Goal: Complete application form: Complete application form

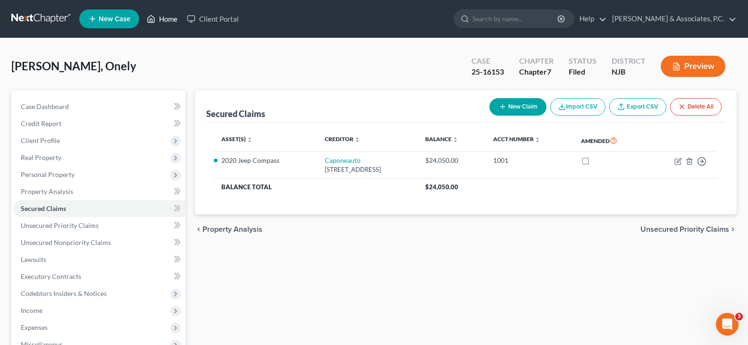
click at [164, 20] on link "Home" at bounding box center [162, 18] width 40 height 17
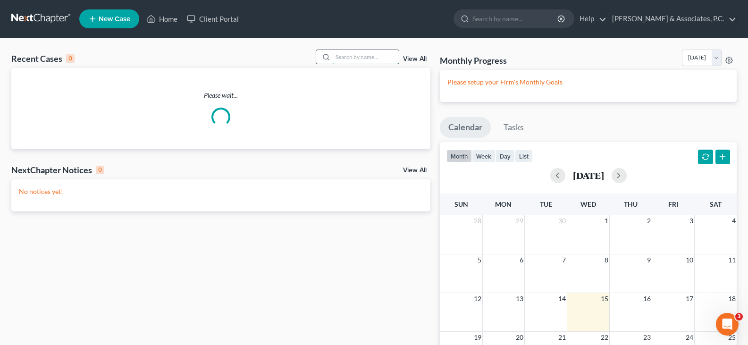
click at [354, 58] on input "search" at bounding box center [366, 57] width 66 height 14
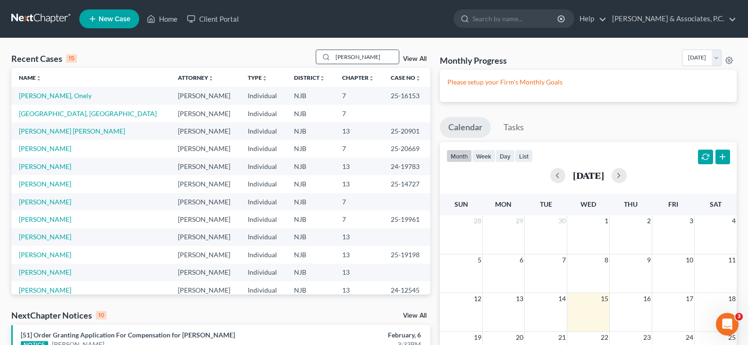
type input "[PERSON_NAME]"
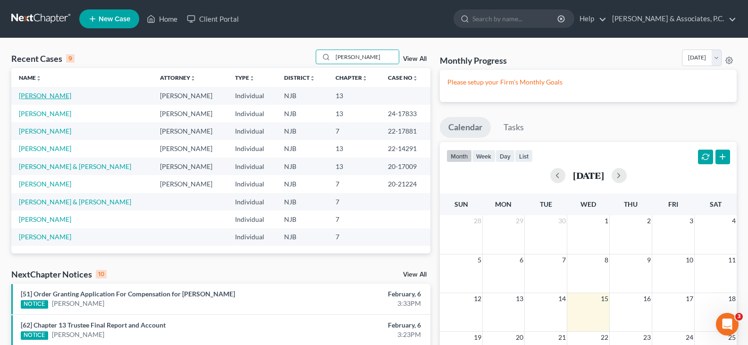
click at [44, 100] on link "[PERSON_NAME]" at bounding box center [45, 96] width 52 height 8
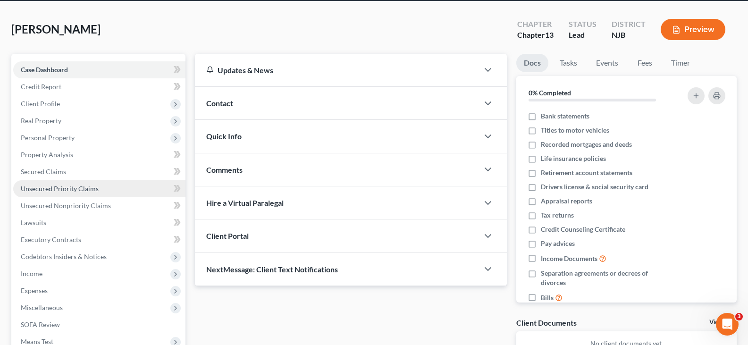
scroll to position [94, 0]
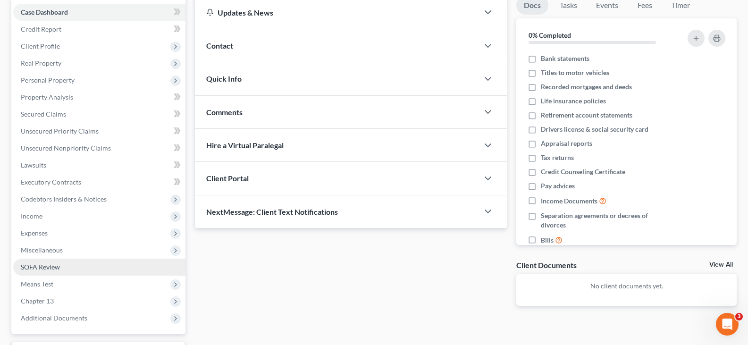
click at [43, 267] on span "SOFA Review" at bounding box center [40, 267] width 39 height 8
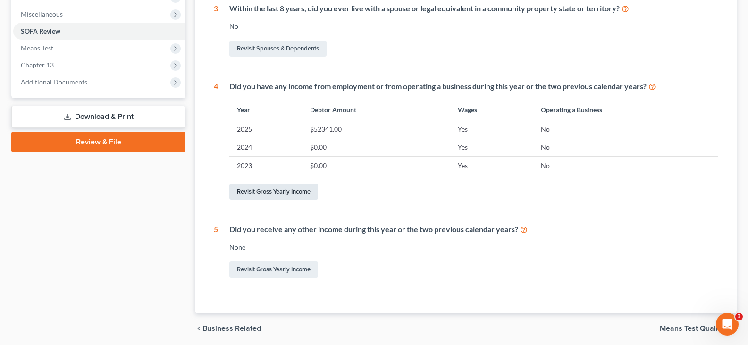
click at [271, 190] on link "Revisit Gross Yearly Income" at bounding box center [273, 192] width 89 height 16
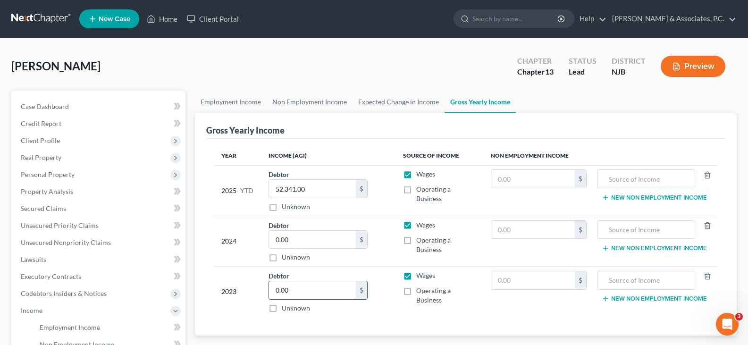
click at [308, 289] on input "0.00" at bounding box center [312, 290] width 87 height 18
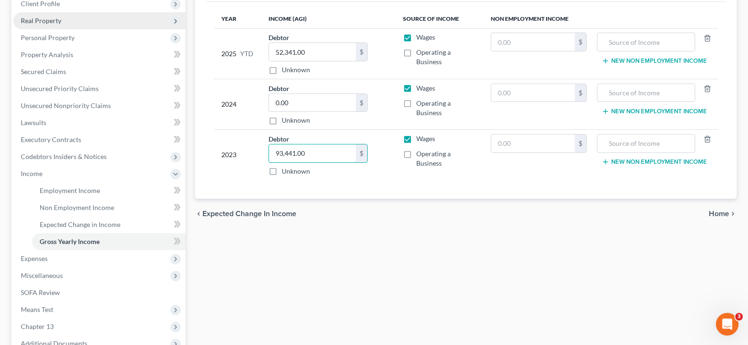
scroll to position [142, 0]
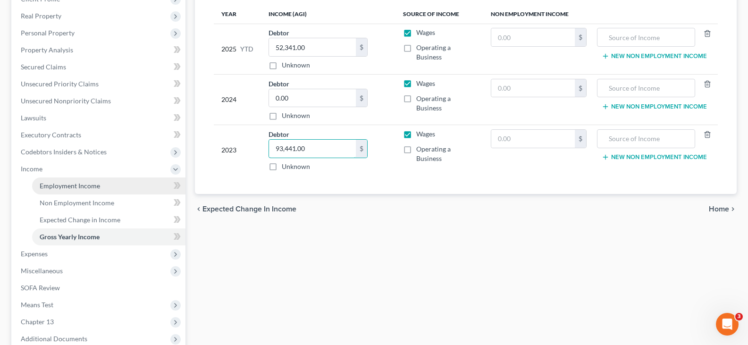
type input "93,441.00"
click at [52, 187] on span "Employment Income" at bounding box center [70, 186] width 60 height 8
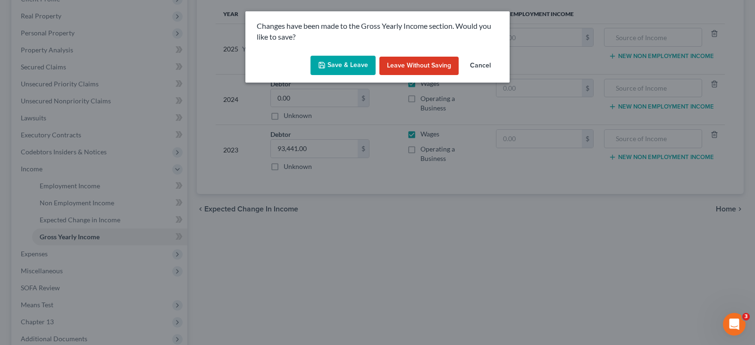
click at [340, 61] on button "Save & Leave" at bounding box center [343, 66] width 65 height 20
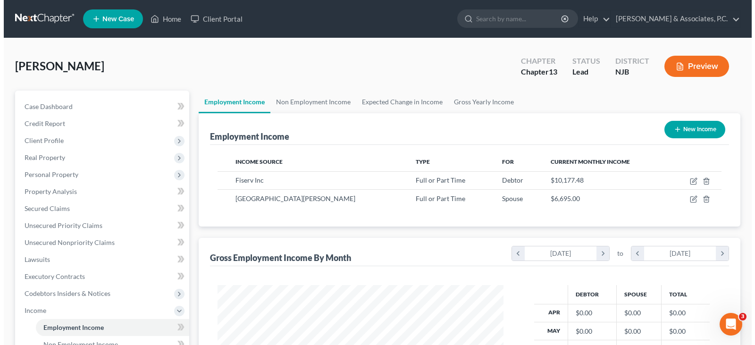
scroll to position [169, 305]
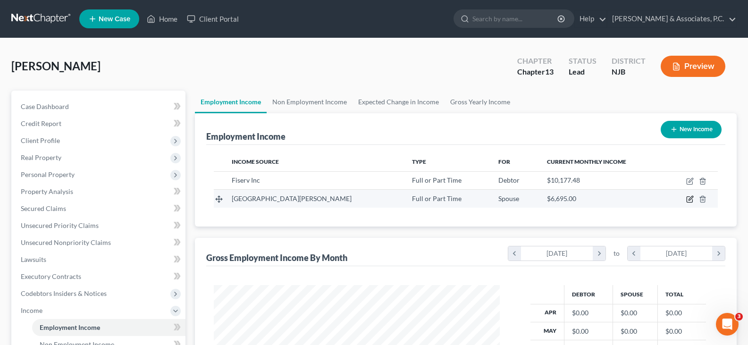
click at [689, 198] on icon "button" at bounding box center [690, 199] width 8 height 8
select select "0"
select select "33"
select select "1"
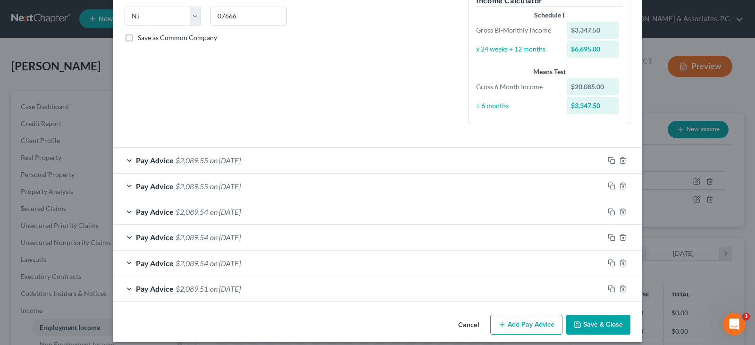
scroll to position [197, 0]
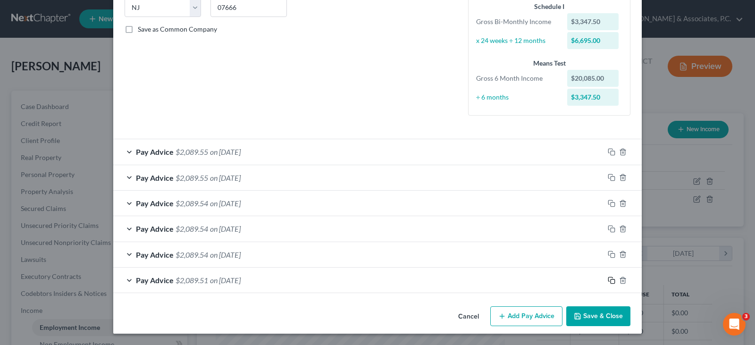
click at [611, 279] on rect "button" at bounding box center [613, 281] width 4 height 4
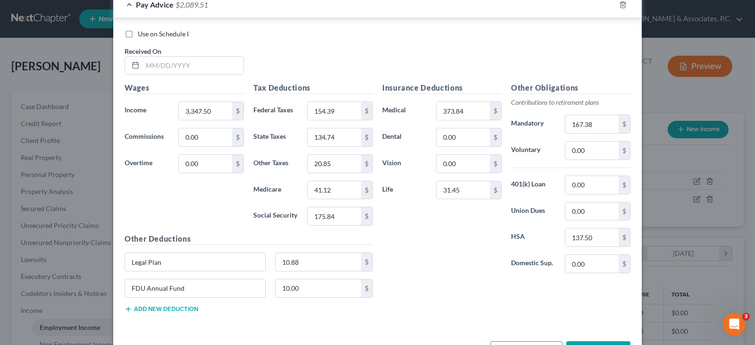
scroll to position [527, 0]
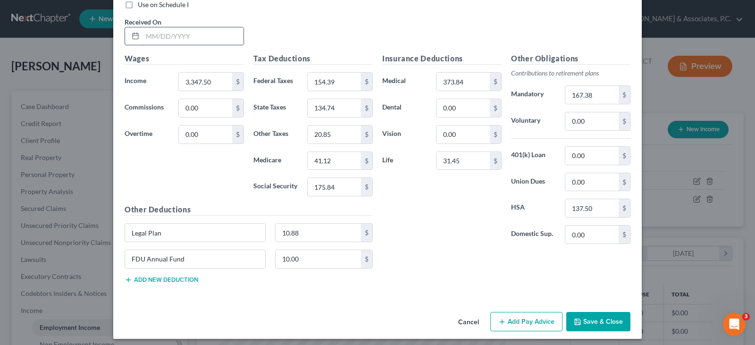
click at [208, 34] on input "text" at bounding box center [193, 36] width 101 height 18
type input "[DATE]"
click at [221, 75] on input "3,347.50" at bounding box center [205, 82] width 53 height 18
type input "3,250.00"
click at [344, 78] on input "154.39" at bounding box center [334, 82] width 53 height 18
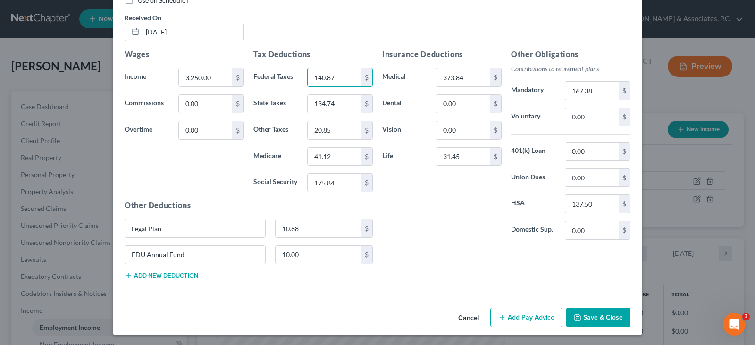
scroll to position [532, 0]
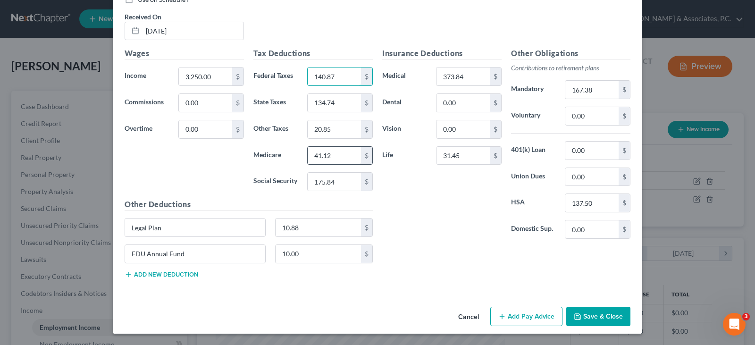
type input "140.87"
click at [340, 157] on input "41.12" at bounding box center [334, 156] width 53 height 18
type input "39.72"
drag, startPoint x: 349, startPoint y: 179, endPoint x: 348, endPoint y: 194, distance: 14.7
click at [349, 180] on input "175.84" at bounding box center [334, 182] width 53 height 18
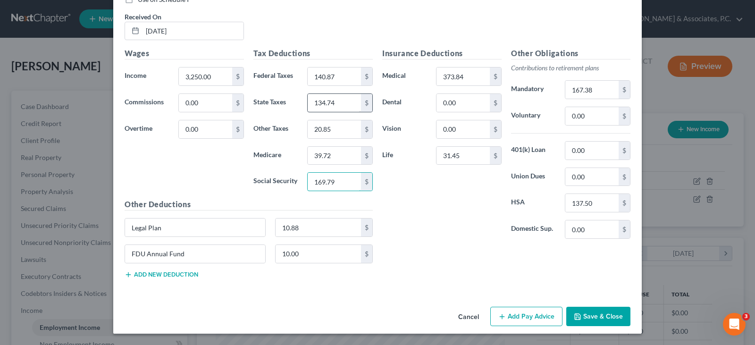
type input "169.79"
click at [339, 102] on input "134.74" at bounding box center [334, 103] width 53 height 18
type input "127.92"
click at [338, 121] on input "20.85" at bounding box center [334, 129] width 53 height 18
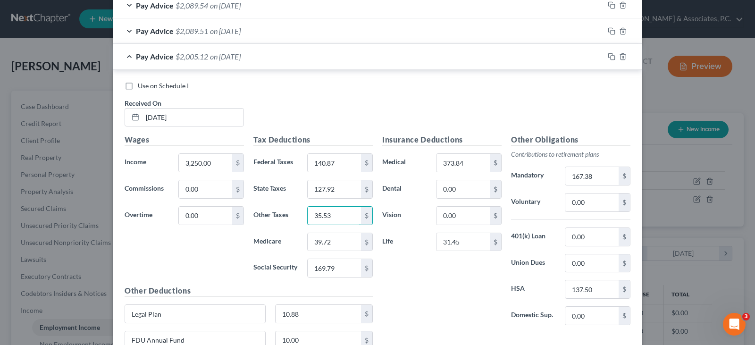
scroll to position [438, 0]
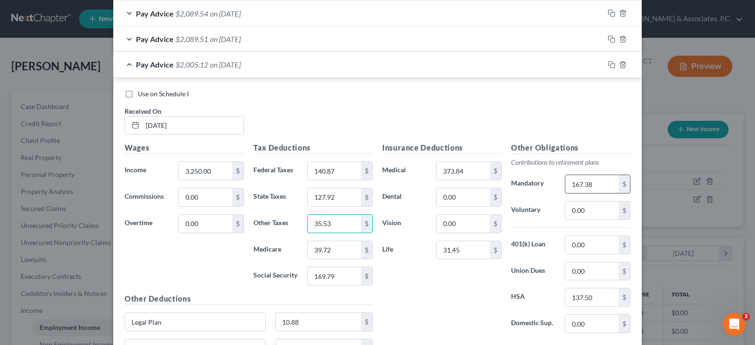
type input "35.53"
click at [592, 186] on input "167.38" at bounding box center [591, 184] width 53 height 18
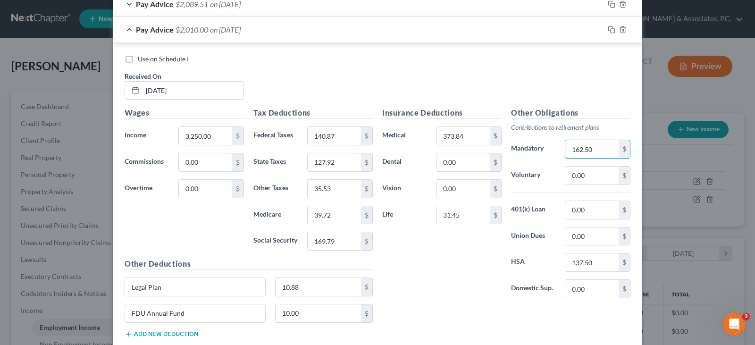
scroll to position [532, 0]
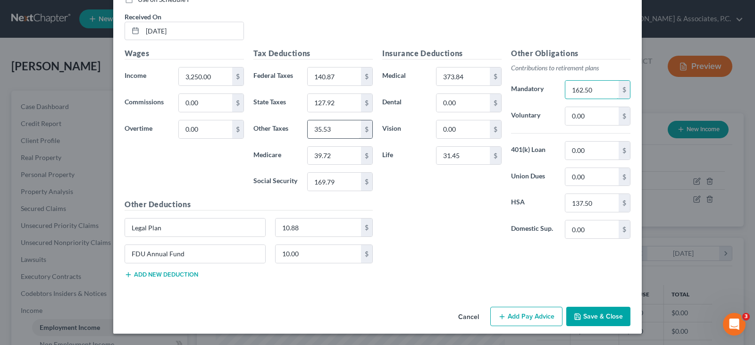
type input "162.50"
click at [333, 128] on input "35.53" at bounding box center [334, 129] width 53 height 18
click at [460, 156] on input "31.45" at bounding box center [463, 156] width 53 height 18
click at [460, 155] on input "31.45" at bounding box center [463, 156] width 53 height 18
type input "31.45"
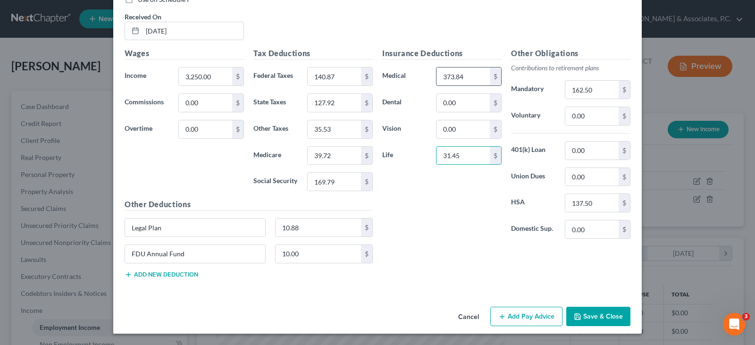
click at [471, 74] on input "373.84" at bounding box center [463, 76] width 53 height 18
click at [467, 72] on input "373.84" at bounding box center [463, 76] width 53 height 18
click at [466, 74] on input "373.84" at bounding box center [463, 76] width 53 height 18
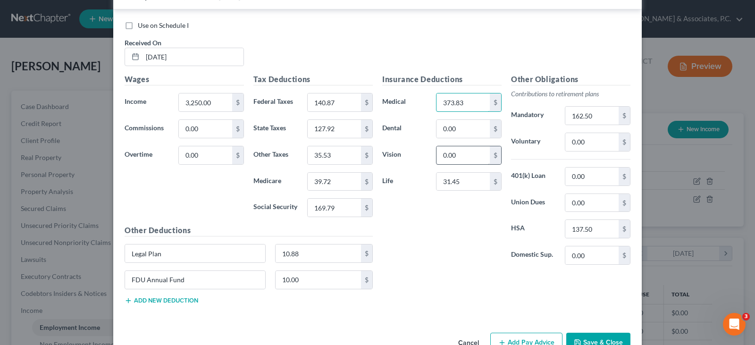
scroll to position [485, 0]
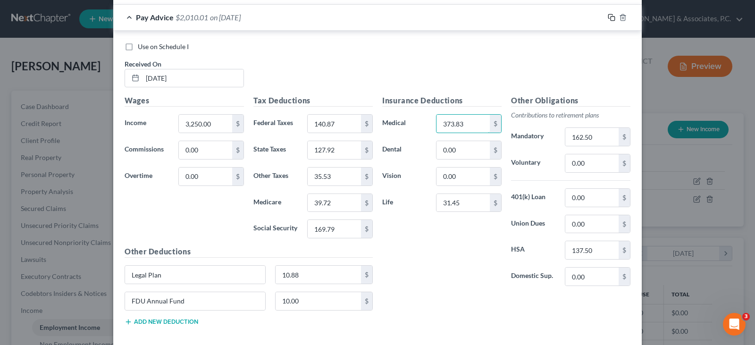
type input "373.83"
click at [608, 17] on icon "button" at bounding box center [612, 18] width 8 height 8
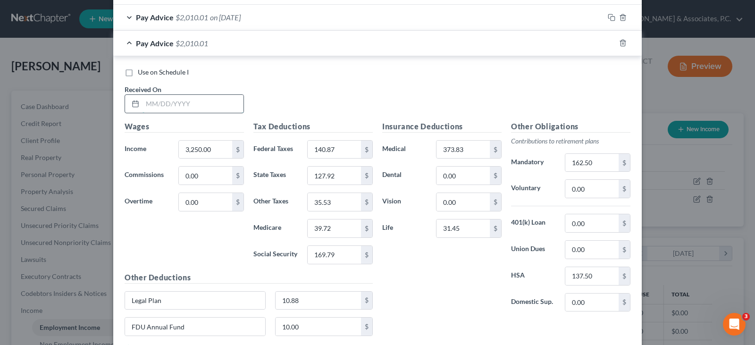
click at [194, 104] on input "text" at bounding box center [193, 104] width 101 height 18
type input "[DATE]"
click at [608, 42] on icon "button" at bounding box center [612, 43] width 8 height 8
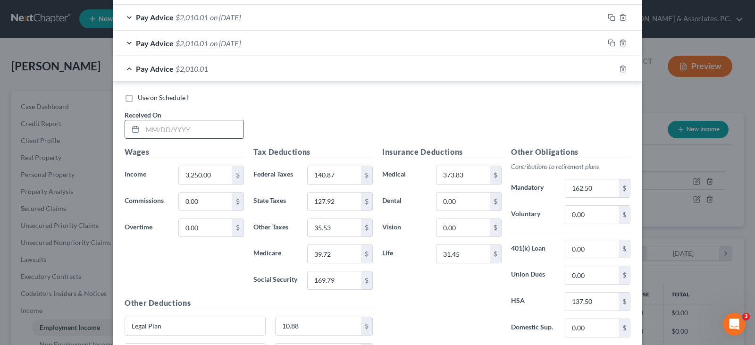
click at [211, 127] on input "text" at bounding box center [193, 129] width 101 height 18
type input "[DATE]"
click at [608, 67] on icon "button" at bounding box center [612, 69] width 8 height 8
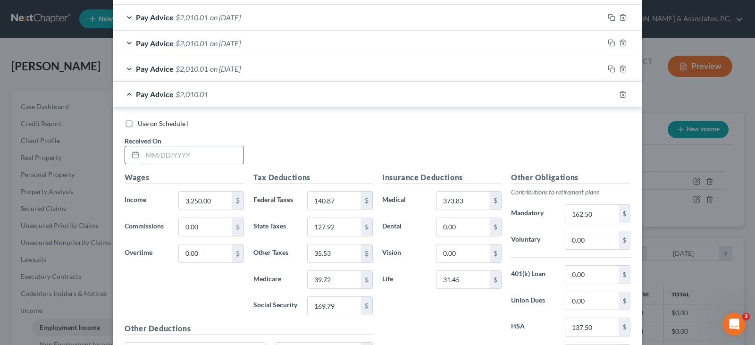
click at [218, 154] on input "text" at bounding box center [193, 155] width 101 height 18
type input "[DATE]"
click at [608, 93] on icon "button" at bounding box center [612, 95] width 8 height 8
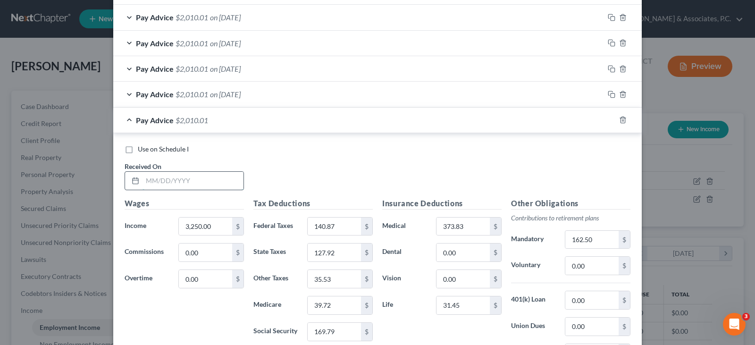
click at [209, 183] on input "text" at bounding box center [193, 181] width 101 height 18
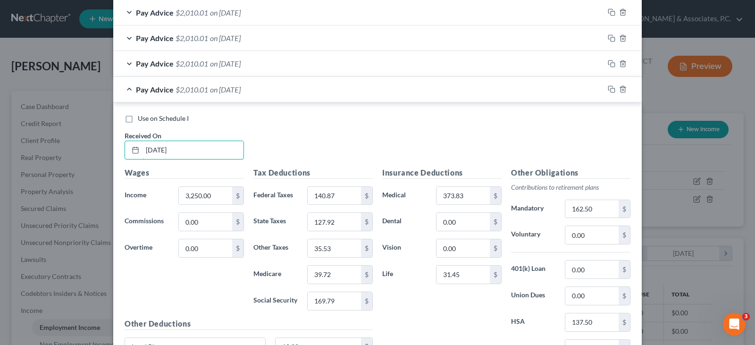
scroll to position [532, 0]
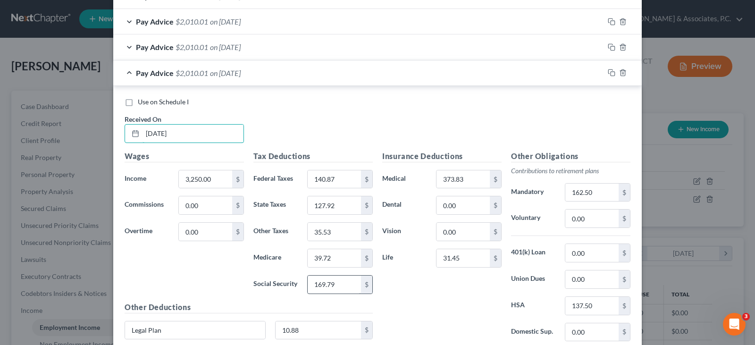
type input "[DATE]"
click at [338, 283] on input "169.79" at bounding box center [334, 285] width 53 height 18
click at [335, 205] on input "127.92" at bounding box center [334, 205] width 53 height 18
click at [339, 232] on input "35.53" at bounding box center [334, 232] width 53 height 18
click at [598, 302] on input "137.50" at bounding box center [591, 306] width 53 height 18
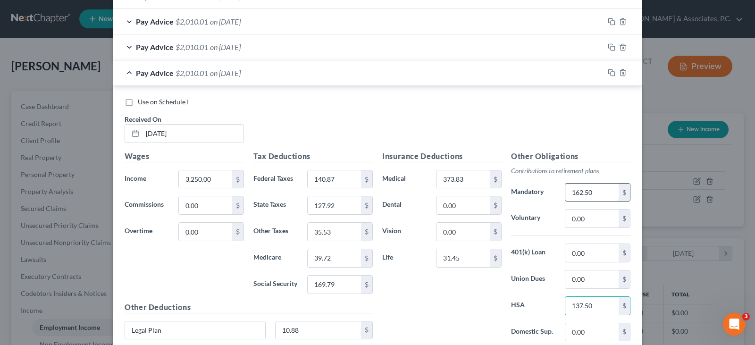
click at [592, 197] on input "162.50" at bounding box center [591, 193] width 53 height 18
click at [337, 206] on input "127.92" at bounding box center [334, 205] width 53 height 18
click at [337, 179] on input "140.87" at bounding box center [334, 179] width 53 height 18
click at [344, 260] on input "39.72" at bounding box center [334, 258] width 53 height 18
type input "39.71"
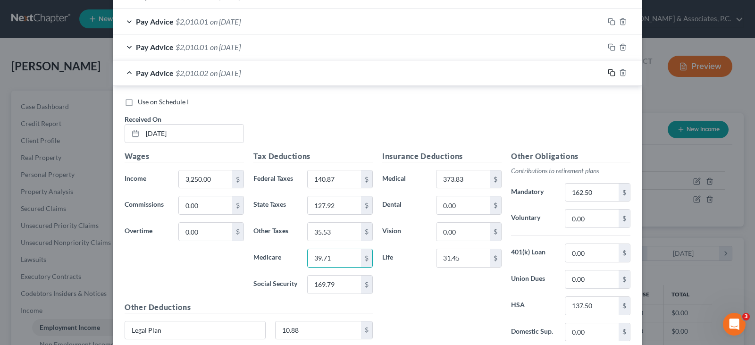
drag, startPoint x: 608, startPoint y: 74, endPoint x: 586, endPoint y: 71, distance: 22.4
click at [608, 74] on icon "button" at bounding box center [612, 73] width 8 height 8
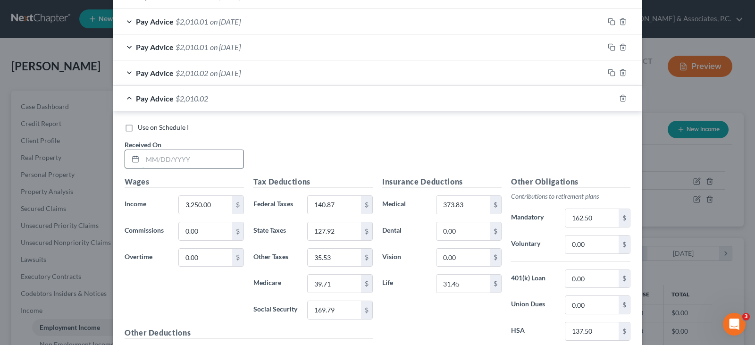
click at [224, 154] on input "text" at bounding box center [193, 159] width 101 height 18
type input "[DATE]"
click at [197, 209] on input "3,250.00" at bounding box center [205, 205] width 53 height 18
click at [343, 209] on input "140.87" at bounding box center [334, 205] width 53 height 18
click at [328, 282] on input "39.71" at bounding box center [334, 284] width 53 height 18
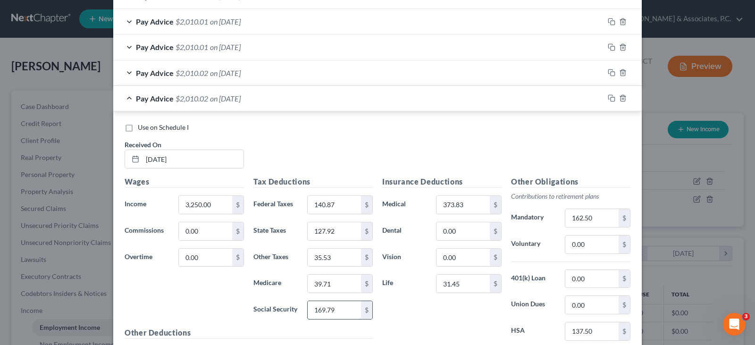
click at [336, 310] on input "169.79" at bounding box center [334, 310] width 53 height 18
type input "169.80"
click at [331, 235] on input "127.92" at bounding box center [334, 231] width 53 height 18
click at [332, 258] on input "35.53" at bounding box center [334, 258] width 53 height 18
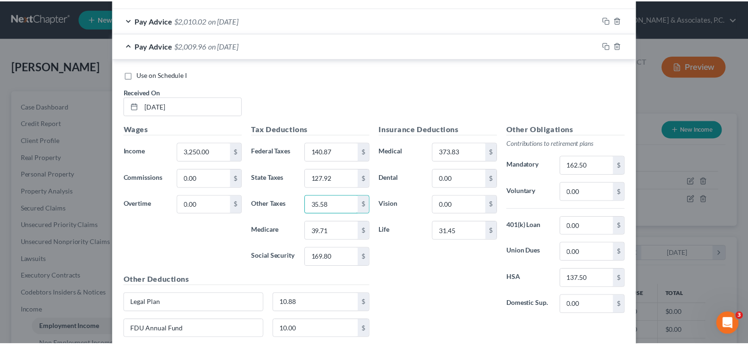
scroll to position [661, 0]
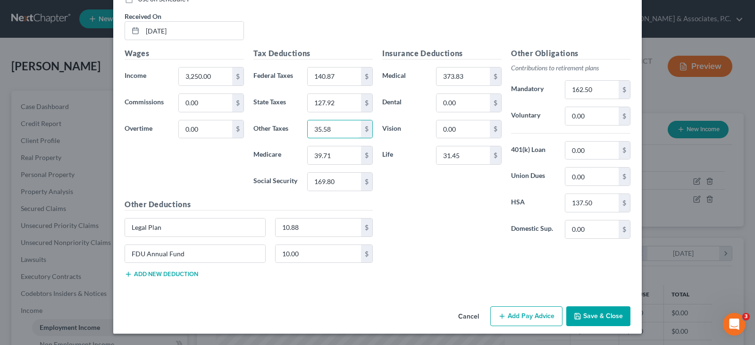
type input "35.58"
click at [606, 322] on button "Save & Close" at bounding box center [598, 316] width 64 height 20
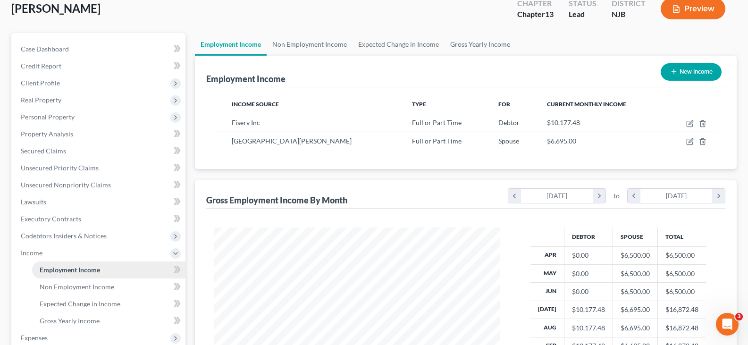
scroll to position [142, 0]
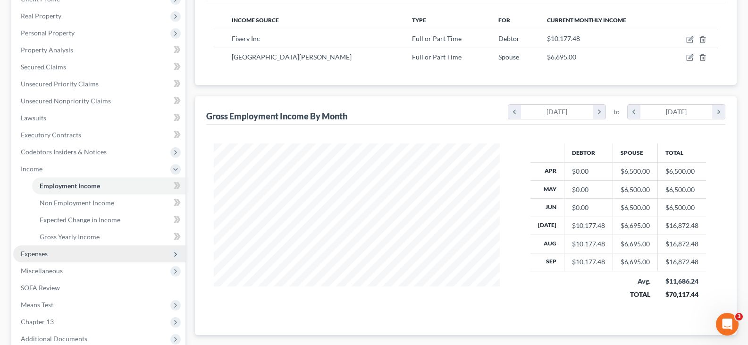
click at [44, 253] on span "Expenses" at bounding box center [34, 254] width 27 height 8
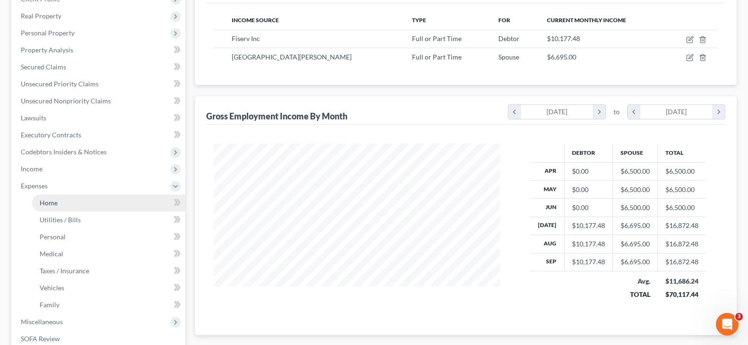
click at [52, 202] on span "Home" at bounding box center [49, 203] width 18 height 8
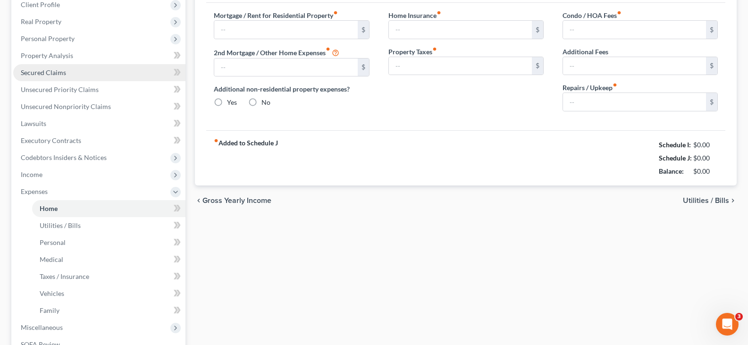
type input "3,554.00"
type input "0.00"
radio input "true"
type input "0.00"
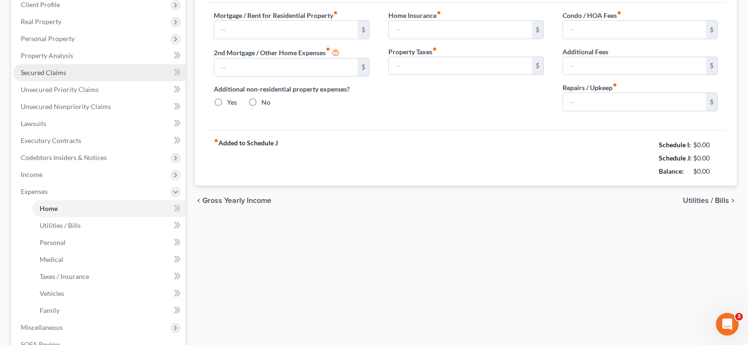
type input "0.00"
type input "300.00"
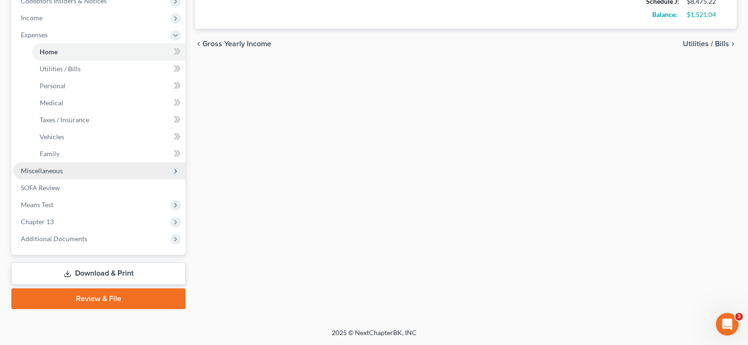
click at [42, 169] on span "Miscellaneous" at bounding box center [42, 171] width 42 height 8
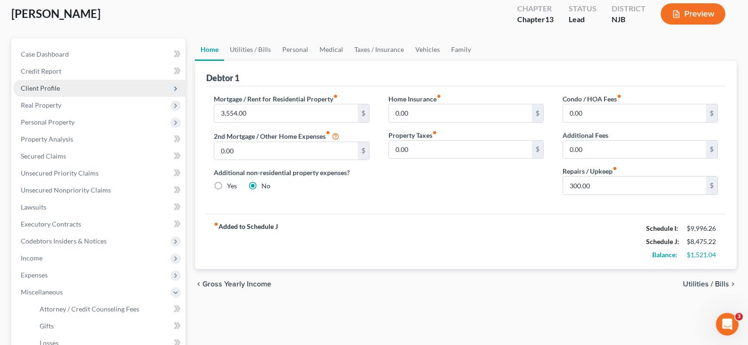
scroll to position [189, 0]
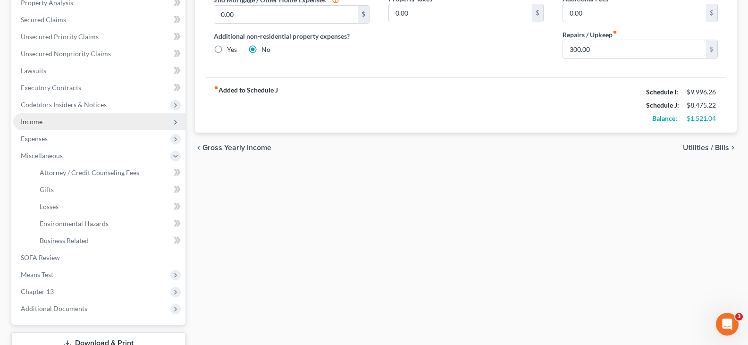
click at [37, 121] on span "Income" at bounding box center [32, 122] width 22 height 8
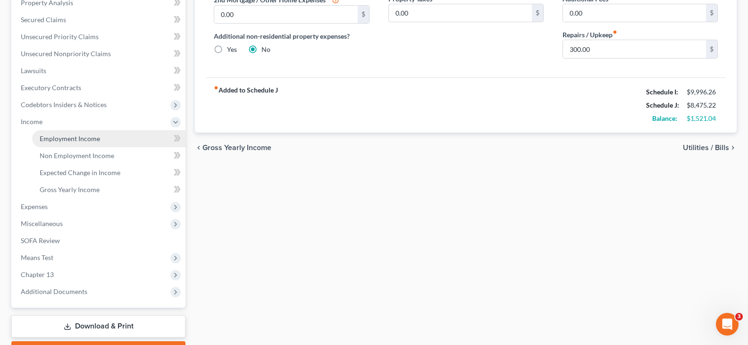
click at [65, 137] on span "Employment Income" at bounding box center [70, 139] width 60 height 8
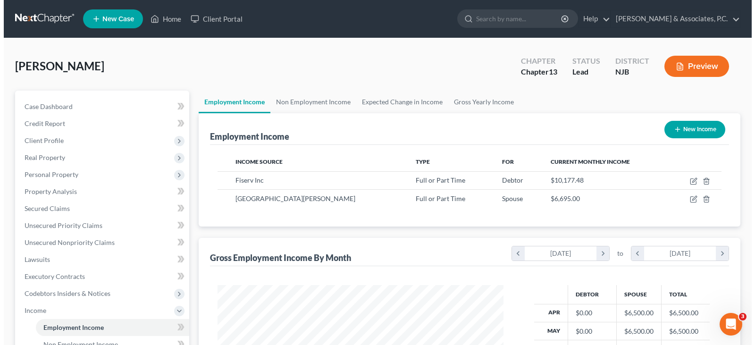
scroll to position [169, 305]
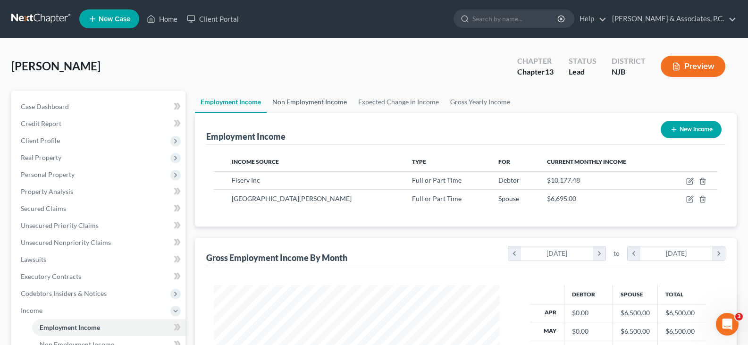
click at [301, 103] on link "Non Employment Income" at bounding box center [310, 102] width 86 height 23
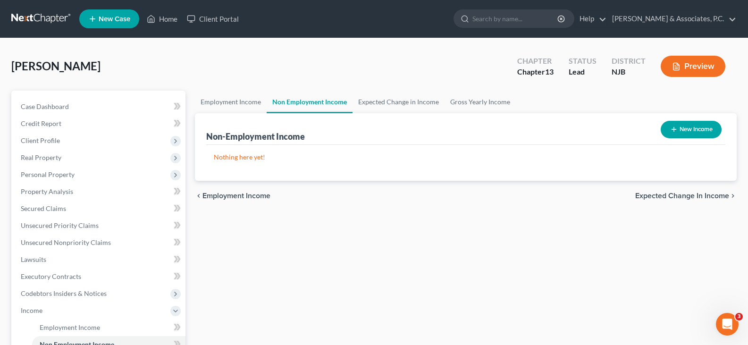
click at [706, 130] on button "New Income" at bounding box center [691, 129] width 61 height 17
select select "0"
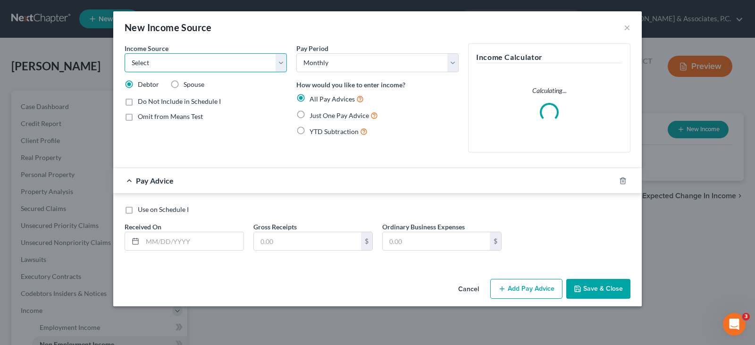
click at [281, 59] on select "Select Unemployment Disability (from employer) Pension Retirement Social Securi…" at bounding box center [206, 62] width 162 height 19
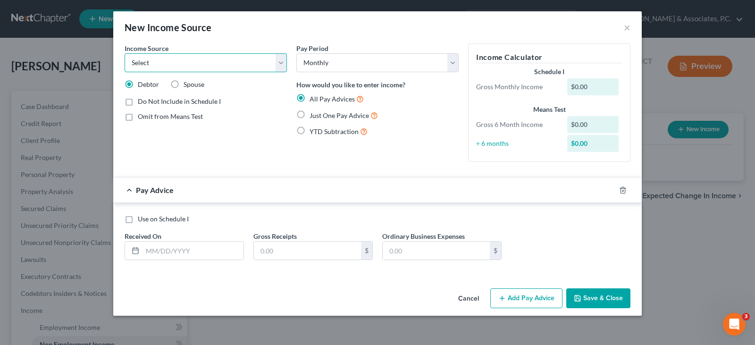
select select "13"
click at [125, 53] on select "Select Unemployment Disability (from employer) Pension Retirement Social Securi…" at bounding box center [206, 62] width 162 height 19
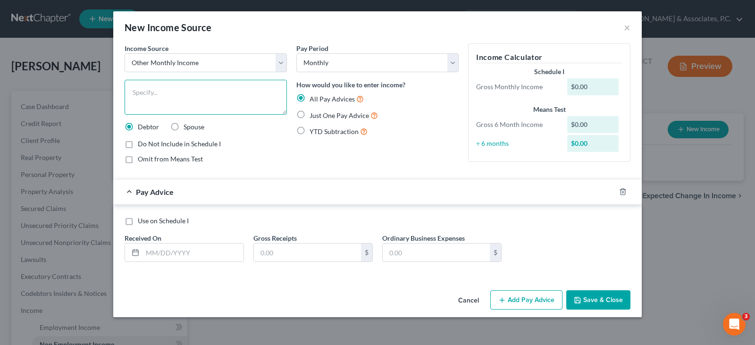
click at [152, 98] on textarea at bounding box center [206, 97] width 162 height 35
type textarea "2024 Annualized Tax refund"
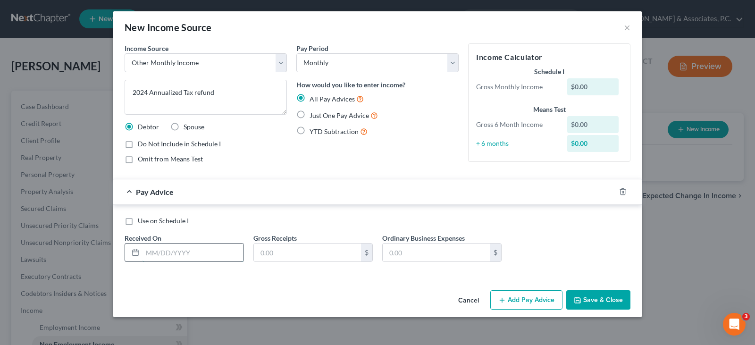
click at [187, 251] on input "text" at bounding box center [193, 253] width 101 height 18
click at [624, 191] on icon "button" at bounding box center [623, 192] width 8 height 8
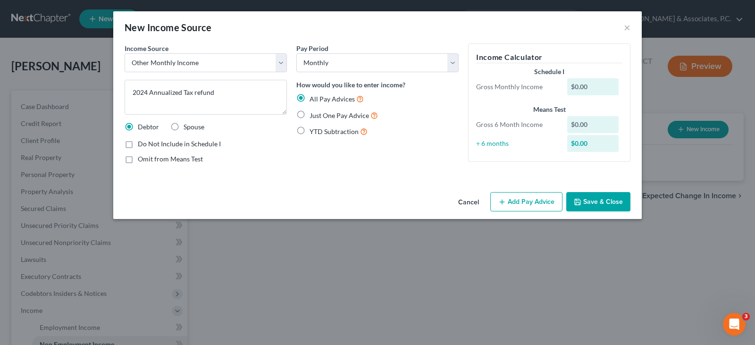
click at [613, 200] on button "Save & Close" at bounding box center [598, 202] width 64 height 20
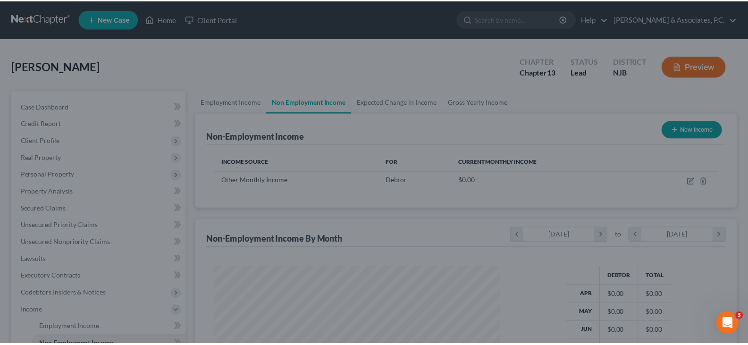
scroll to position [169, 305]
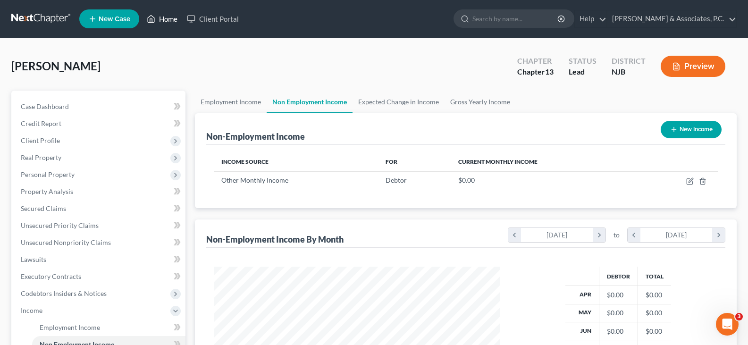
click at [169, 20] on link "Home" at bounding box center [162, 18] width 40 height 17
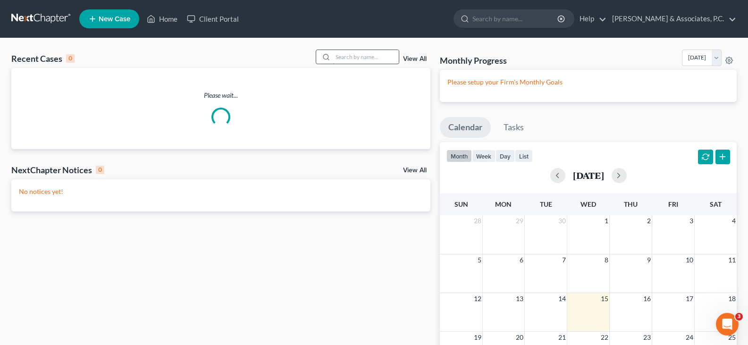
click at [359, 55] on input "search" at bounding box center [366, 57] width 66 height 14
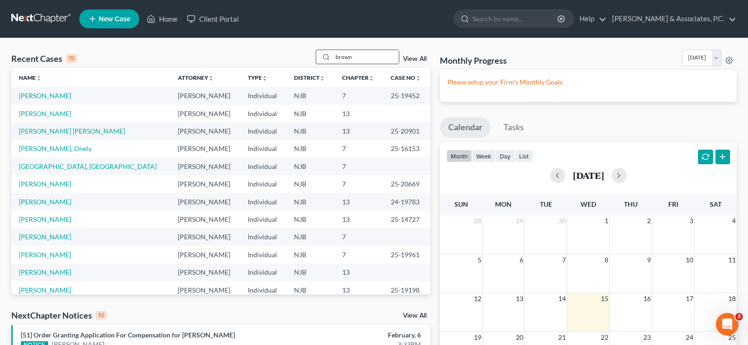
type input "brown"
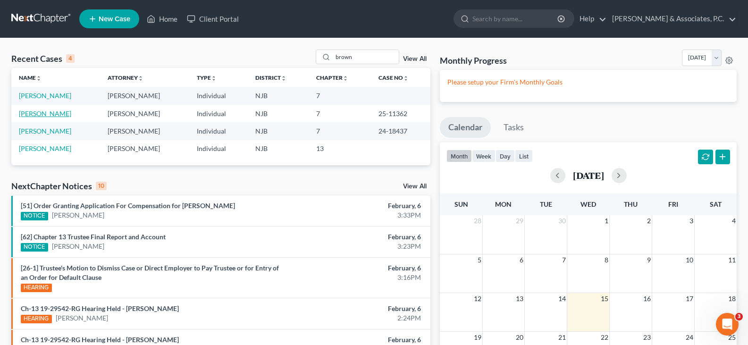
click at [55, 110] on link "[PERSON_NAME]" at bounding box center [45, 113] width 52 height 8
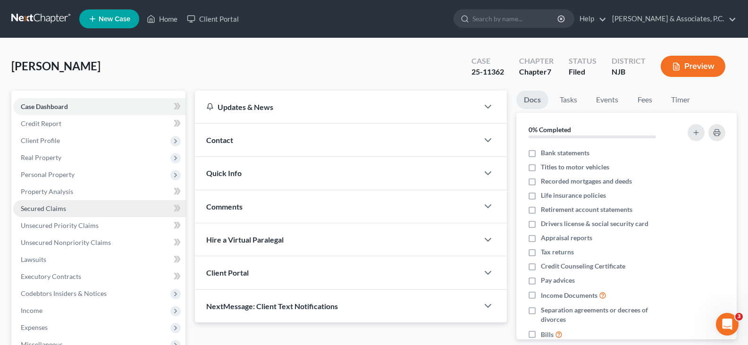
click at [50, 208] on span "Secured Claims" at bounding box center [43, 208] width 45 height 8
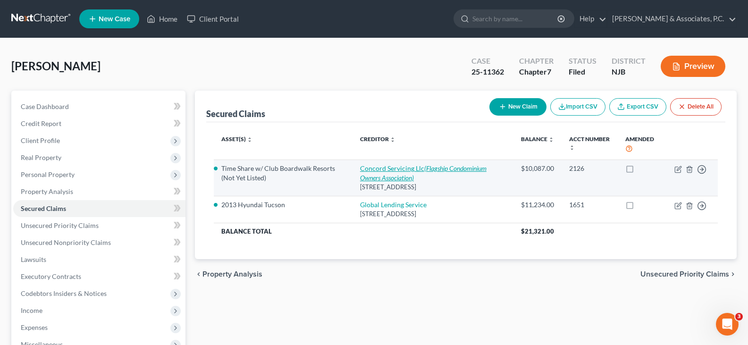
click at [394, 169] on link "Concord Servicing Llc (Flagship Condominium Owners Association)" at bounding box center [423, 172] width 126 height 17
select select "3"
select select "0"
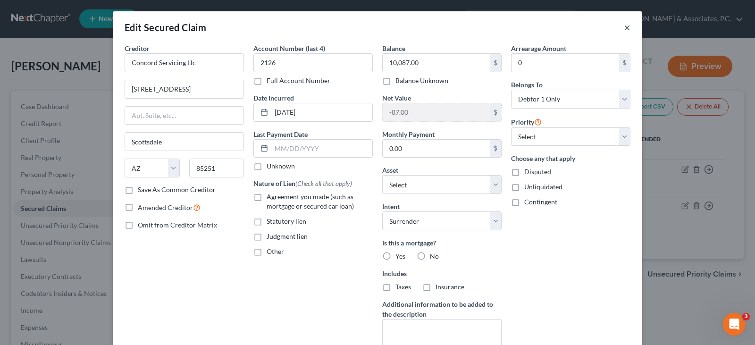
click at [624, 26] on button "×" at bounding box center [627, 27] width 7 height 11
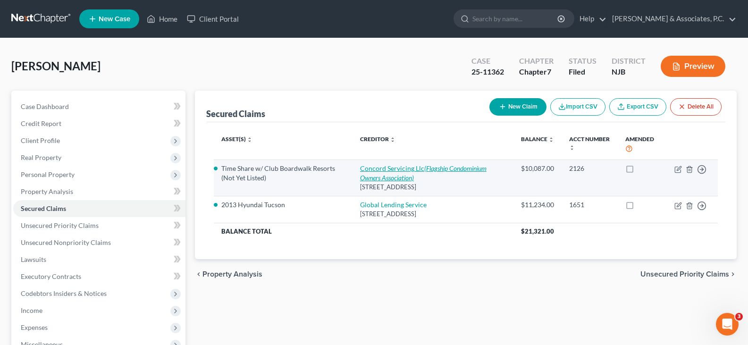
click at [387, 170] on link "Concord Servicing Llc (Flagship Condominium Owners Association)" at bounding box center [423, 172] width 126 height 17
select select "3"
select select "13"
select select "0"
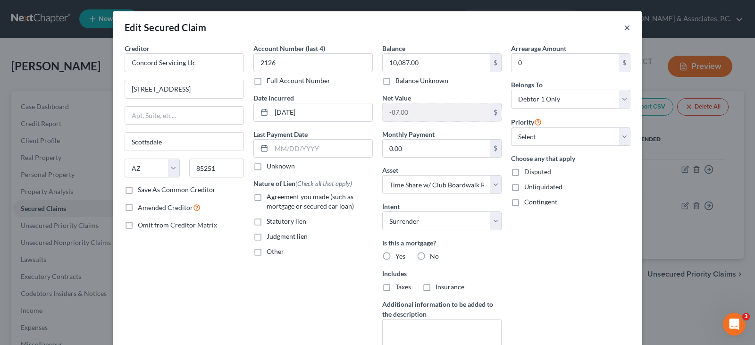
click at [624, 26] on button "×" at bounding box center [627, 27] width 7 height 11
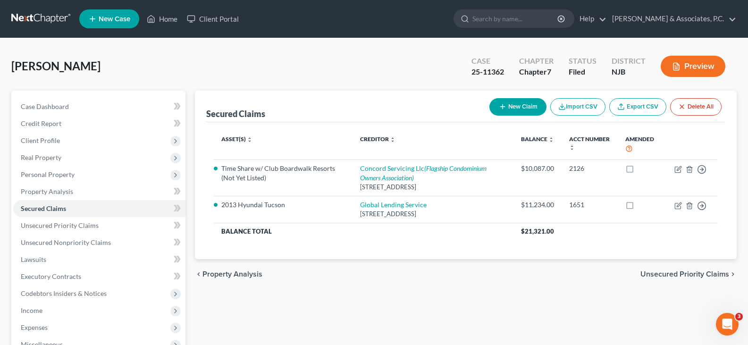
click at [431, 296] on div "Secured Claims New Claim Import CSV Export CSV Delete All Asset(s) expand_more …" at bounding box center [465, 278] width 551 height 375
click at [160, 17] on link "Home" at bounding box center [162, 18] width 40 height 17
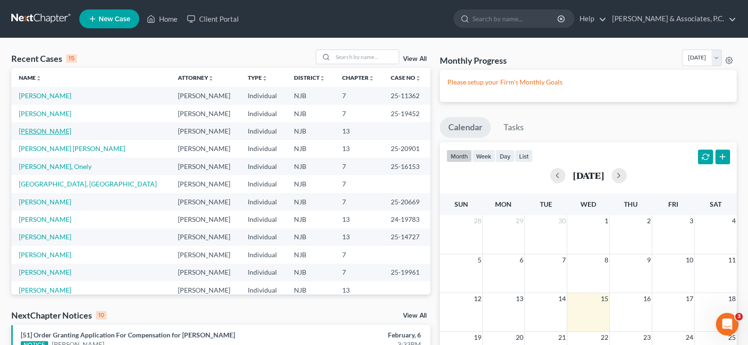
click at [37, 131] on link "[PERSON_NAME]" at bounding box center [45, 131] width 52 height 8
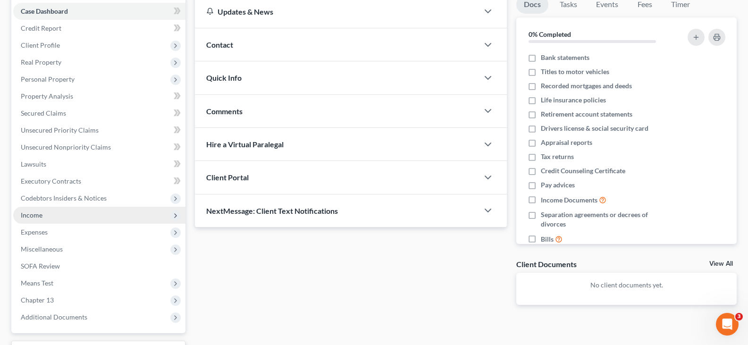
scroll to position [142, 0]
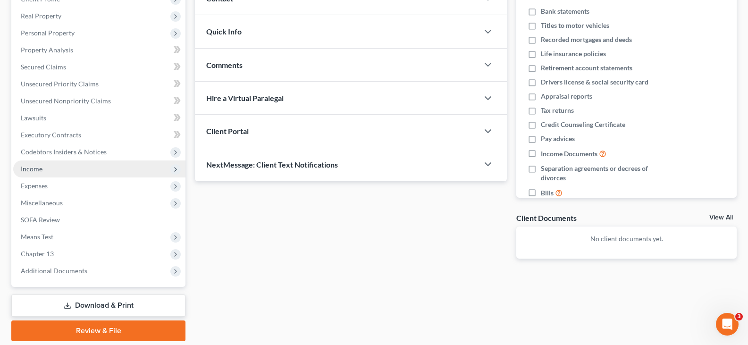
click at [38, 172] on span "Income" at bounding box center [32, 169] width 22 height 8
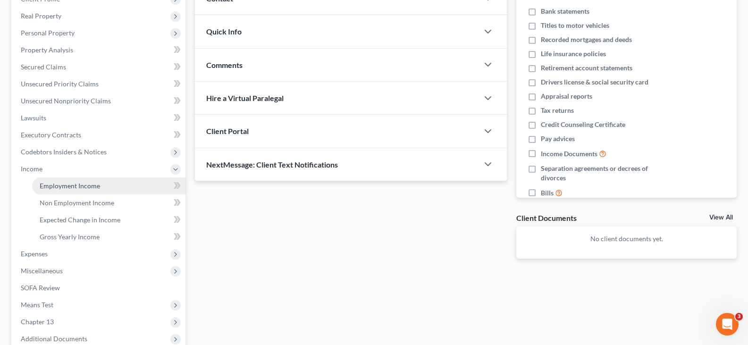
click at [50, 187] on span "Employment Income" at bounding box center [70, 186] width 60 height 8
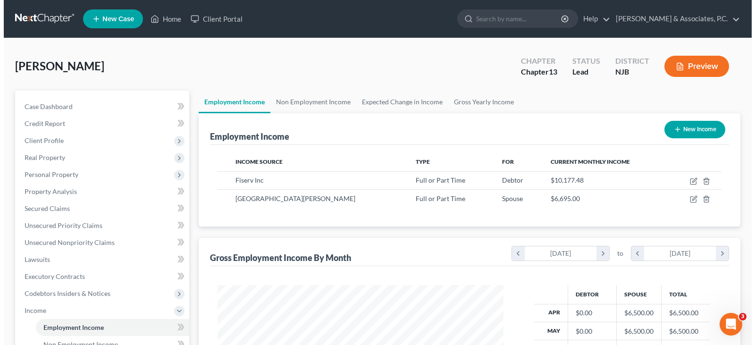
scroll to position [169, 305]
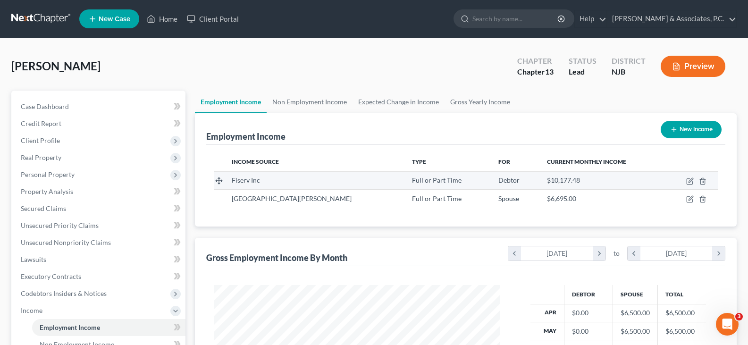
click at [685, 179] on td at bounding box center [691, 180] width 52 height 18
click at [690, 178] on icon "button" at bounding box center [690, 181] width 8 height 8
select select "0"
select select "33"
select select "1"
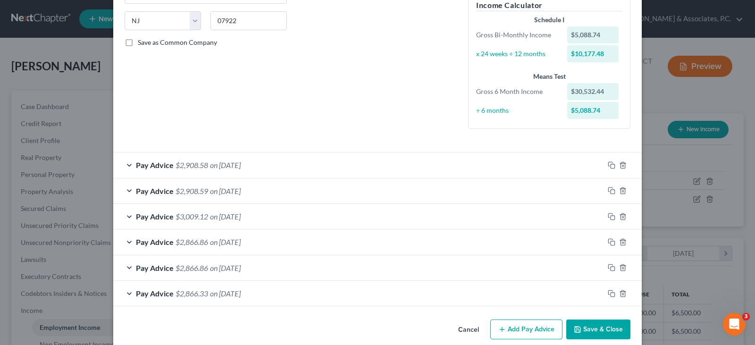
scroll to position [197, 0]
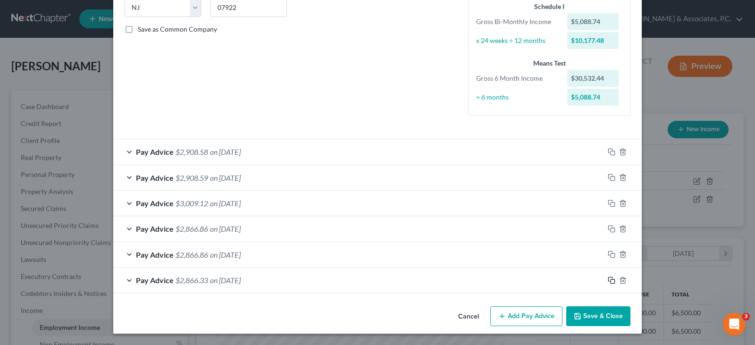
click at [610, 278] on icon "button" at bounding box center [612, 281] width 8 height 8
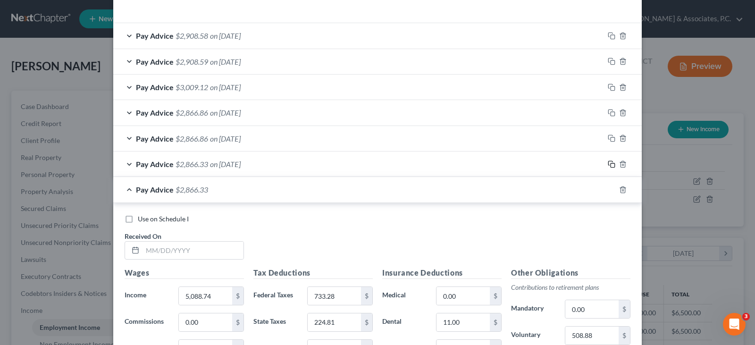
scroll to position [480, 0]
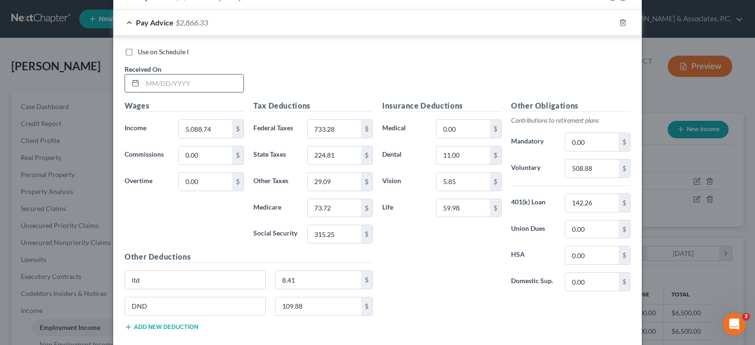
click at [206, 85] on input "text" at bounding box center [193, 84] width 101 height 18
type input "[DATE]"
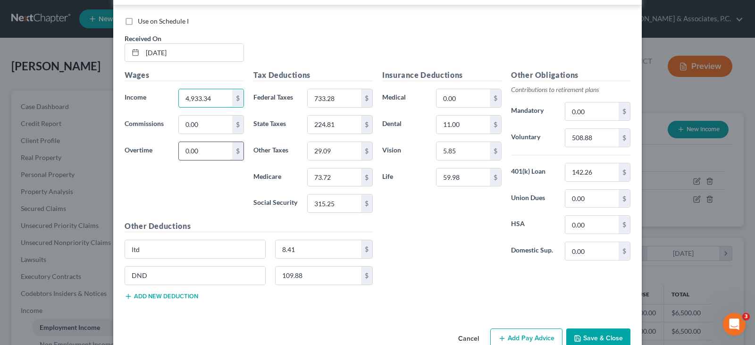
scroll to position [527, 0]
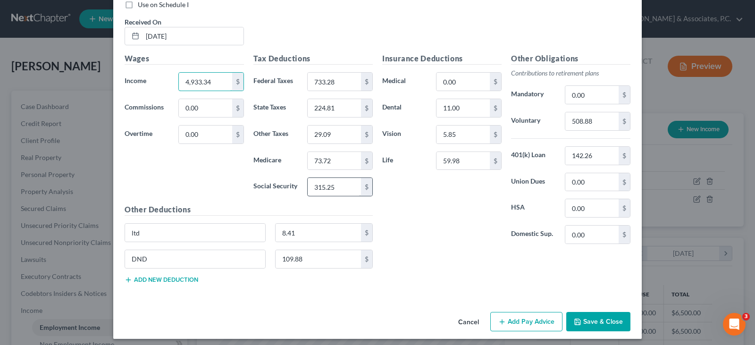
type input "4,933.34"
click at [348, 187] on input "315.25" at bounding box center [334, 187] width 53 height 18
type input "305.61"
click at [346, 161] on input "73.72" at bounding box center [334, 161] width 53 height 18
type input "71.47"
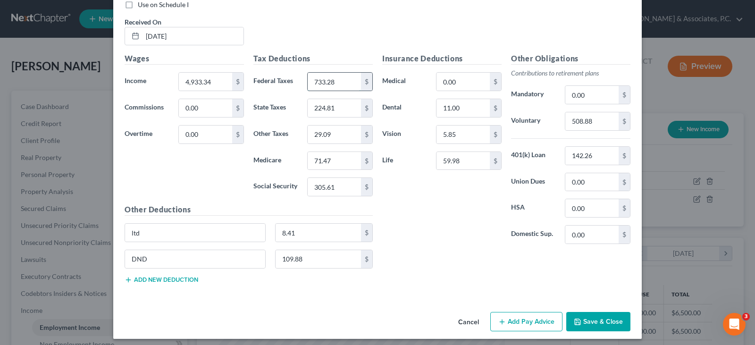
click at [348, 83] on input "733.28" at bounding box center [334, 82] width 53 height 18
type input "702.51"
click at [346, 105] on input "224.81" at bounding box center [334, 108] width 53 height 18
type input "215.02"
click at [336, 140] on input "29.09" at bounding box center [334, 135] width 53 height 18
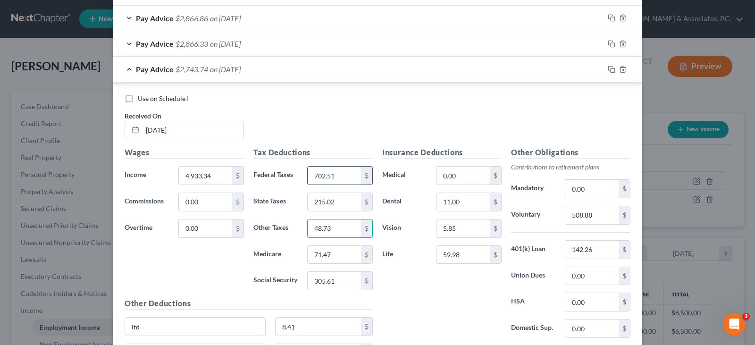
scroll to position [433, 0]
type input "48.73"
click at [600, 215] on input "508.88" at bounding box center [591, 216] width 53 height 18
type input "43.34"
click at [465, 204] on input "11.00" at bounding box center [463, 203] width 53 height 18
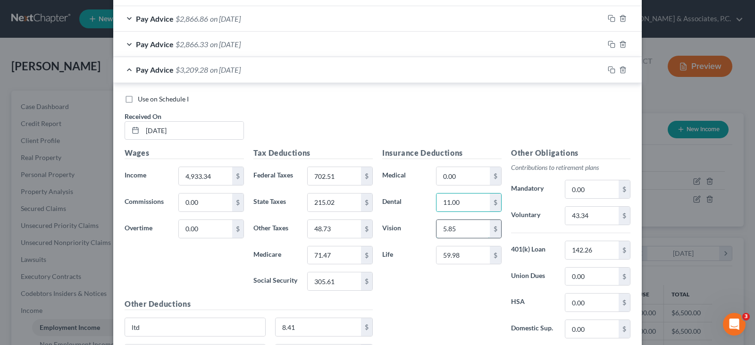
click at [469, 233] on input "5.85" at bounding box center [463, 229] width 53 height 18
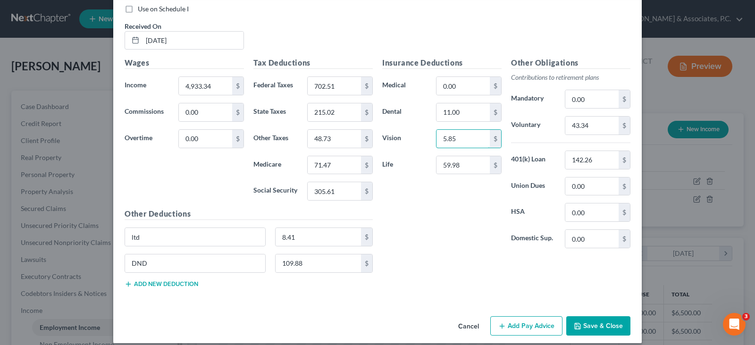
scroll to position [527, 0]
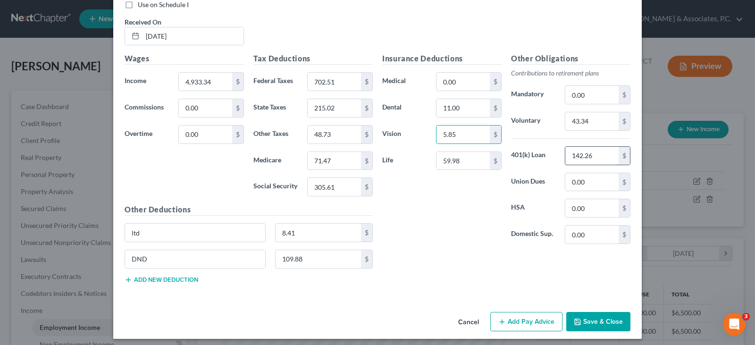
click at [594, 156] on input "142.26" at bounding box center [591, 156] width 53 height 18
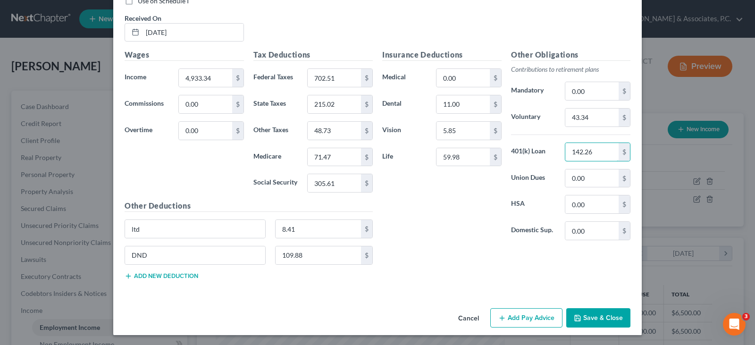
scroll to position [532, 0]
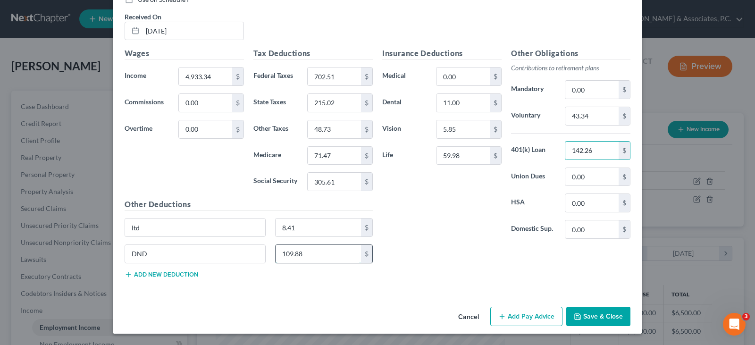
click at [338, 254] on input "109.88" at bounding box center [319, 254] width 86 height 18
type input "106.77"
click at [300, 228] on input "8.41" at bounding box center [319, 228] width 86 height 18
click at [467, 158] on input "59.98" at bounding box center [463, 156] width 53 height 18
click at [600, 118] on input "43.34" at bounding box center [591, 116] width 53 height 18
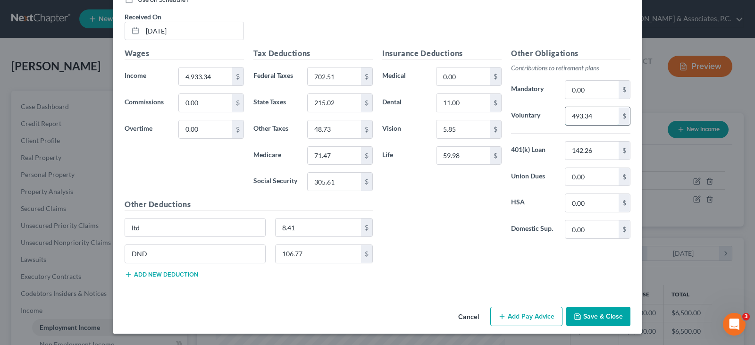
scroll to position [485, 0]
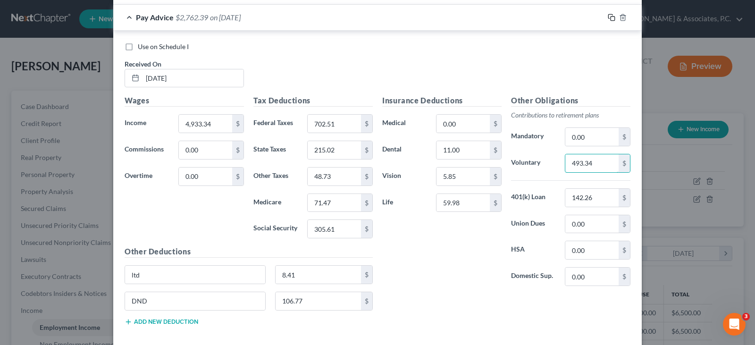
type input "493.34"
click at [608, 14] on icon "button" at bounding box center [610, 16] width 4 height 4
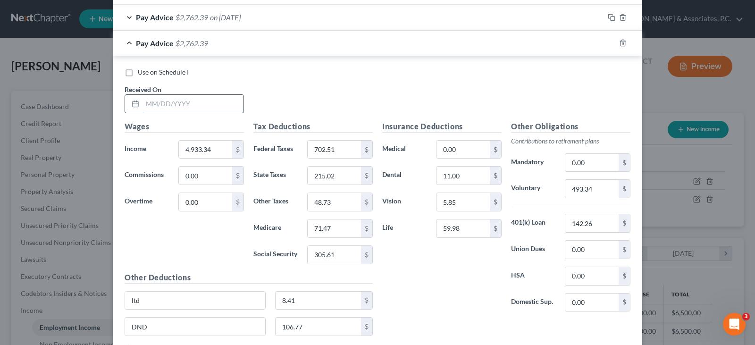
click at [188, 102] on input "text" at bounding box center [193, 104] width 101 height 18
type input "[DATE]"
click at [347, 230] on input "71.47" at bounding box center [334, 228] width 53 height 18
click at [344, 152] on input "702.51" at bounding box center [334, 150] width 53 height 18
click at [339, 174] on input "215.02" at bounding box center [334, 176] width 53 height 18
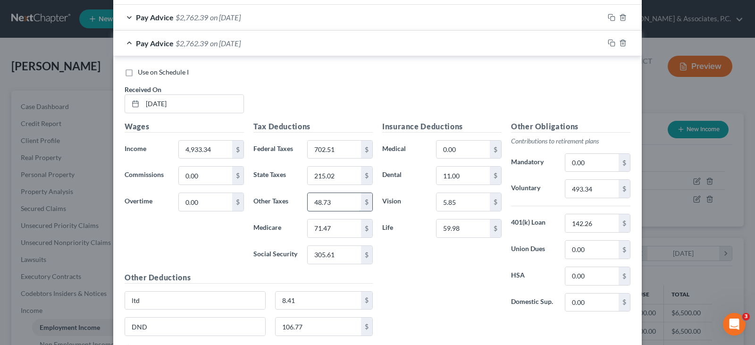
click at [338, 199] on input "48.73" at bounding box center [334, 202] width 53 height 18
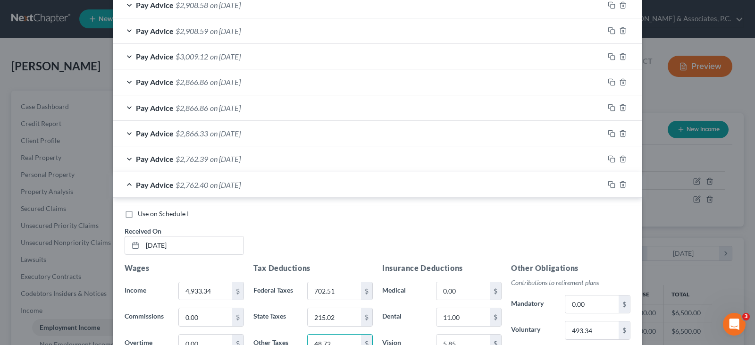
scroll to position [296, 0]
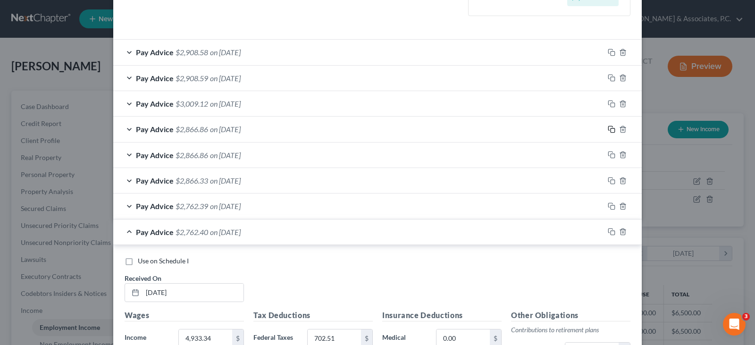
type input "48.72"
drag, startPoint x: 607, startPoint y: 129, endPoint x: 425, endPoint y: 123, distance: 182.3
click at [608, 128] on icon "button" at bounding box center [612, 130] width 8 height 8
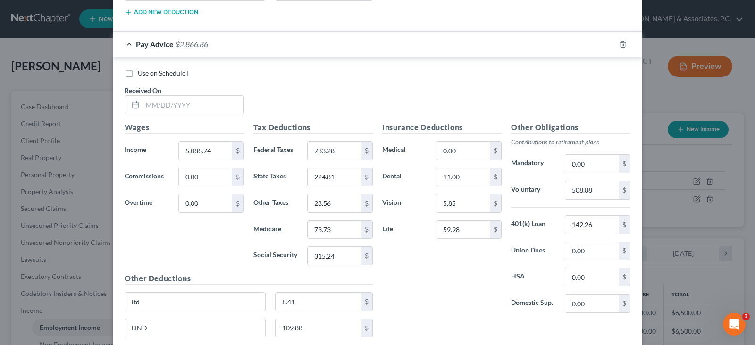
scroll to position [894, 0]
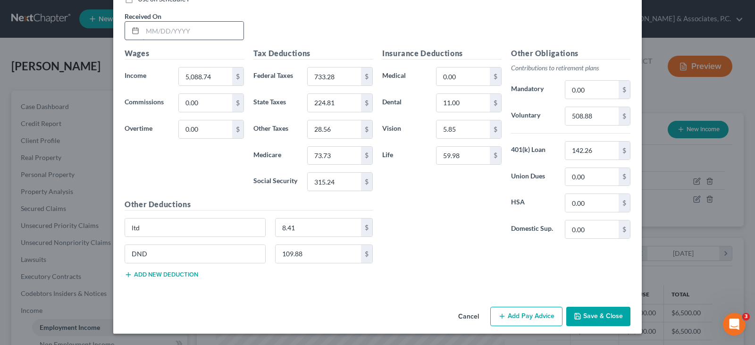
click at [173, 31] on input "text" at bounding box center [193, 31] width 101 height 18
type input "[DATE]"
click at [219, 73] on input "5,088.74" at bounding box center [205, 76] width 53 height 18
click at [337, 182] on input "315.24" at bounding box center [334, 182] width 53 height 18
click at [333, 155] on input "73.73" at bounding box center [334, 156] width 53 height 18
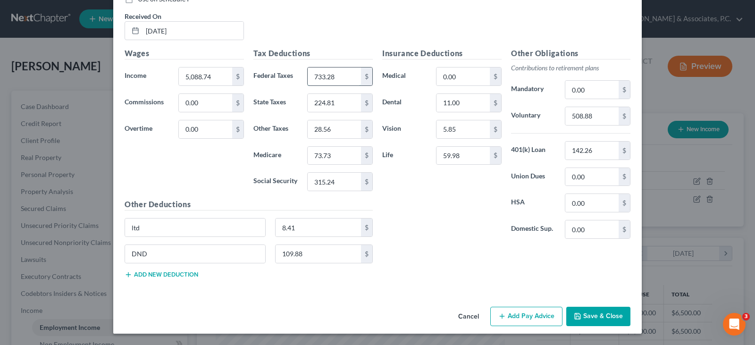
click at [339, 79] on input "733.28" at bounding box center [334, 76] width 53 height 18
click at [338, 128] on input "28.56" at bounding box center [334, 129] width 53 height 18
type input "35.37"
click at [314, 230] on input "8.41" at bounding box center [319, 228] width 86 height 18
click at [606, 114] on input "508.88" at bounding box center [591, 116] width 53 height 18
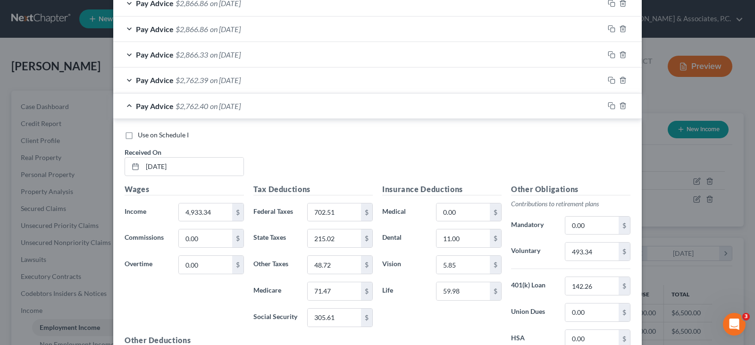
scroll to position [234, 0]
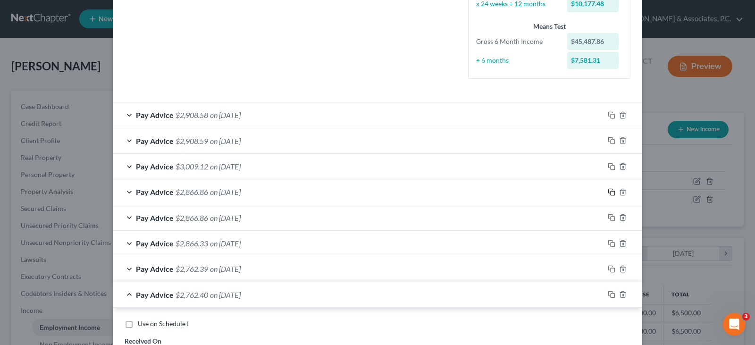
click at [608, 191] on icon "button" at bounding box center [612, 192] width 8 height 8
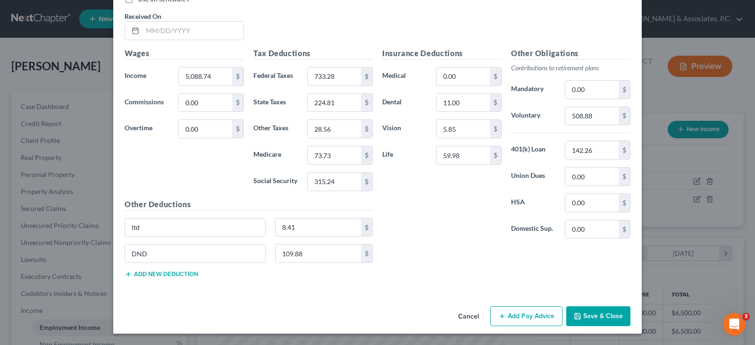
scroll to position [1089, 0]
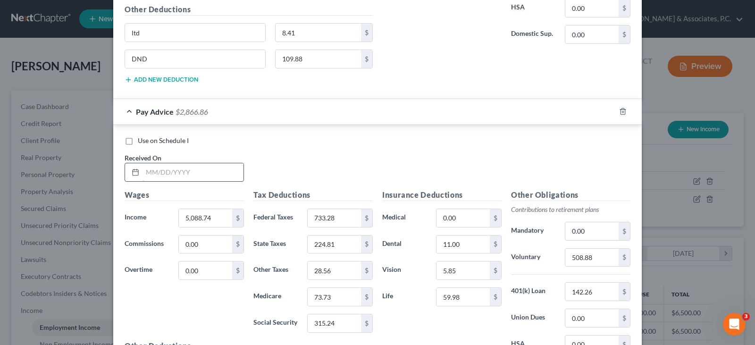
click at [182, 172] on input "text" at bounding box center [193, 172] width 101 height 18
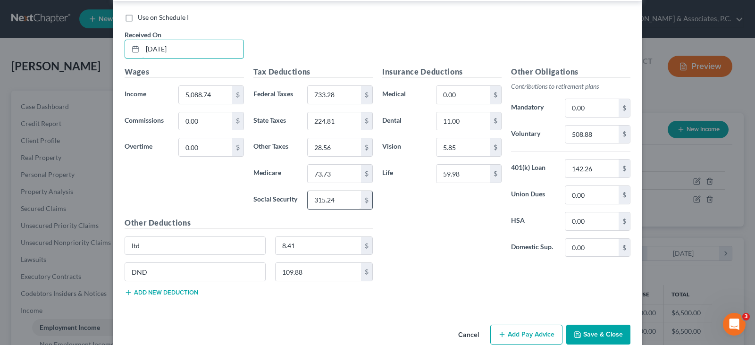
scroll to position [1231, 0]
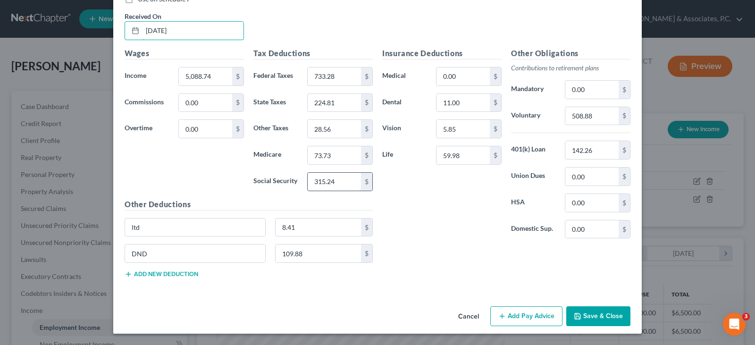
type input "[DATE]"
click at [340, 183] on input "315.24" at bounding box center [334, 182] width 53 height 18
click at [330, 153] on input "73.73" at bounding box center [334, 155] width 53 height 18
type input "73.72"
click at [328, 77] on input "733.28" at bounding box center [334, 76] width 53 height 18
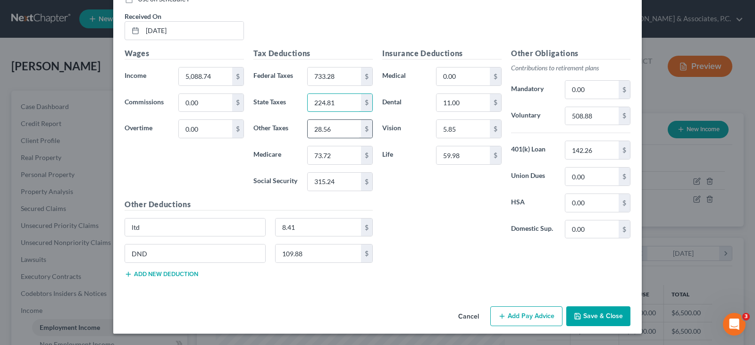
drag, startPoint x: 341, startPoint y: 106, endPoint x: 340, endPoint y: 126, distance: 20.3
click at [341, 108] on input "224.81" at bounding box center [334, 103] width 53 height 18
click at [341, 130] on input "28.56" at bounding box center [334, 129] width 53 height 18
click at [342, 131] on input "28.56" at bounding box center [334, 129] width 53 height 18
click at [591, 114] on input "508.88" at bounding box center [591, 116] width 53 height 18
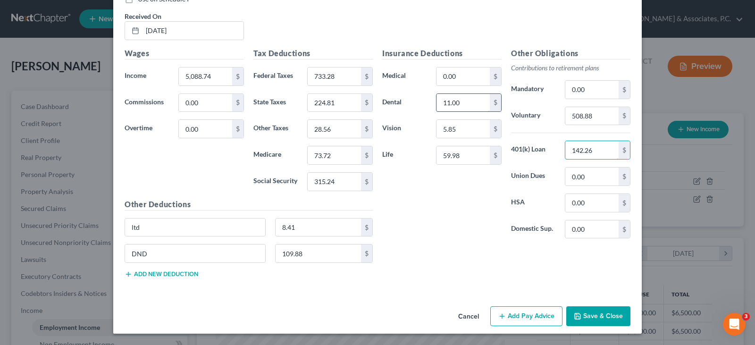
drag, startPoint x: 595, startPoint y: 153, endPoint x: 476, endPoint y: 102, distance: 129.2
click at [594, 153] on input "142.26" at bounding box center [591, 150] width 53 height 18
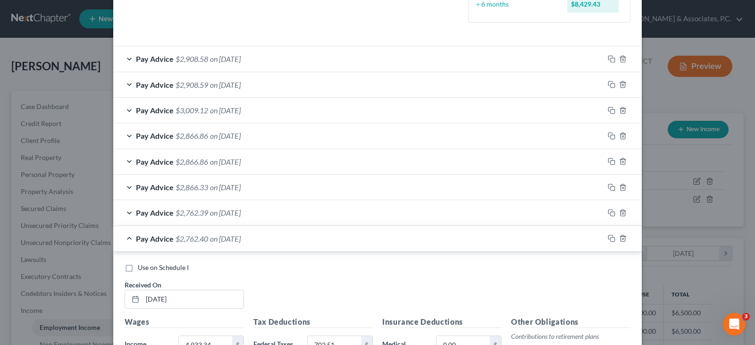
scroll to position [287, 0]
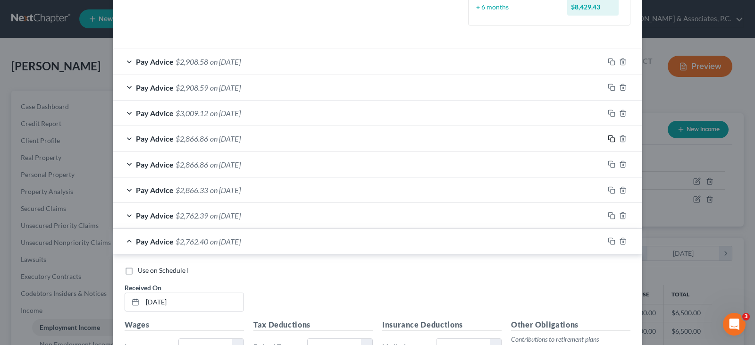
click at [608, 137] on icon "button" at bounding box center [612, 139] width 8 height 8
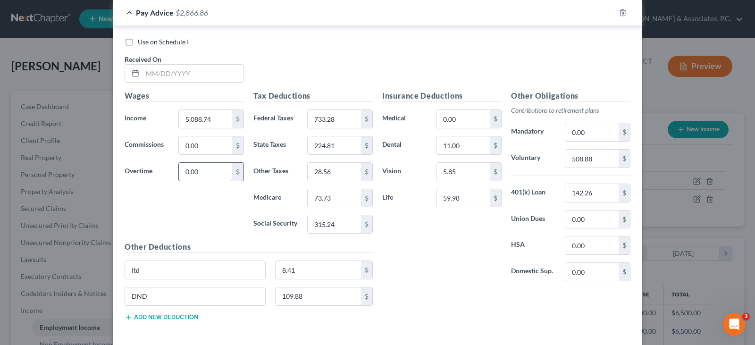
scroll to position [1567, 0]
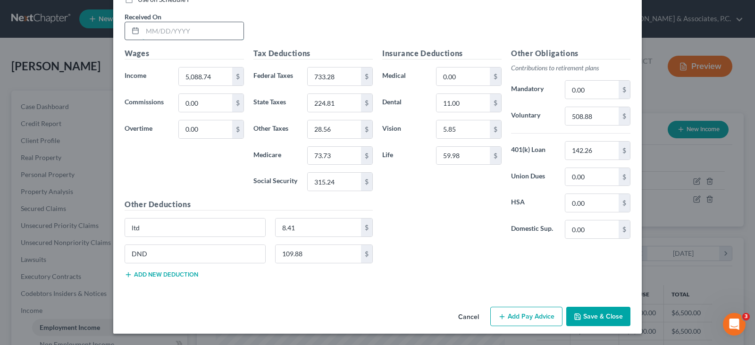
click at [199, 26] on input "text" at bounding box center [193, 31] width 101 height 18
type input "[DATE]"
click at [223, 77] on input "5,088.74" at bounding box center [205, 76] width 53 height 18
click at [345, 186] on input "315.24" at bounding box center [334, 182] width 53 height 18
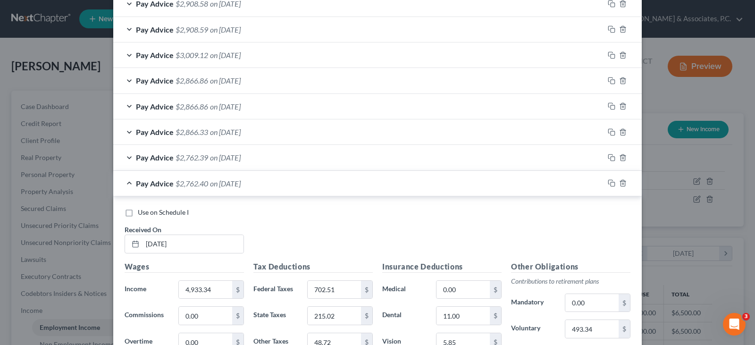
scroll to position [293, 0]
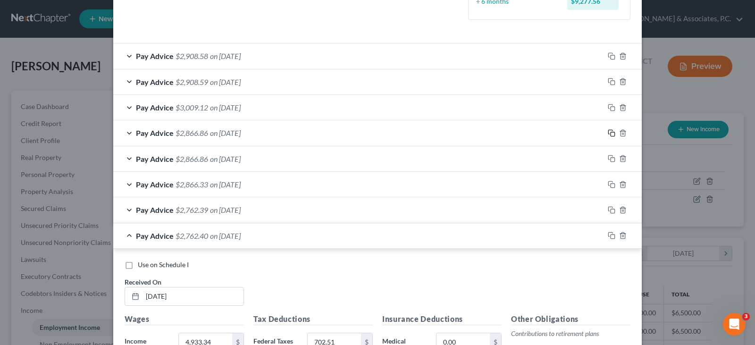
type input "315.25"
click at [608, 133] on icon "button" at bounding box center [612, 133] width 8 height 8
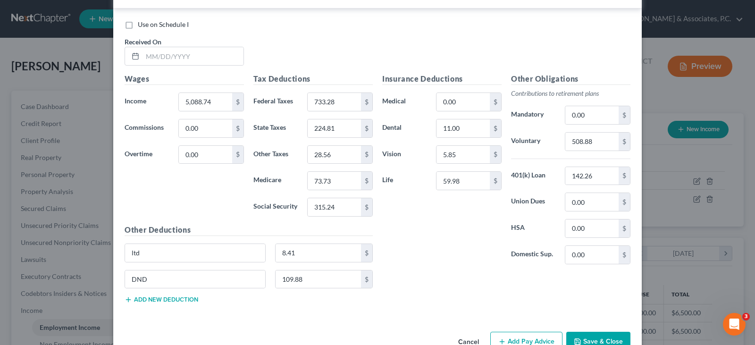
scroll to position [1903, 0]
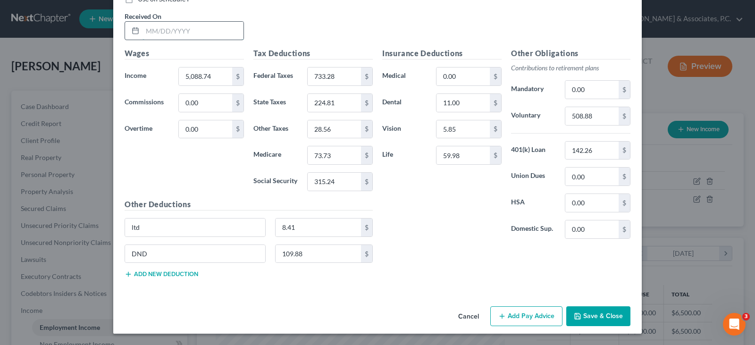
click at [186, 33] on input "text" at bounding box center [193, 31] width 101 height 18
type input "[DATE]"
drag, startPoint x: 591, startPoint y: 316, endPoint x: 589, endPoint y: 303, distance: 13.3
click at [589, 309] on button "Save & Close" at bounding box center [598, 316] width 64 height 20
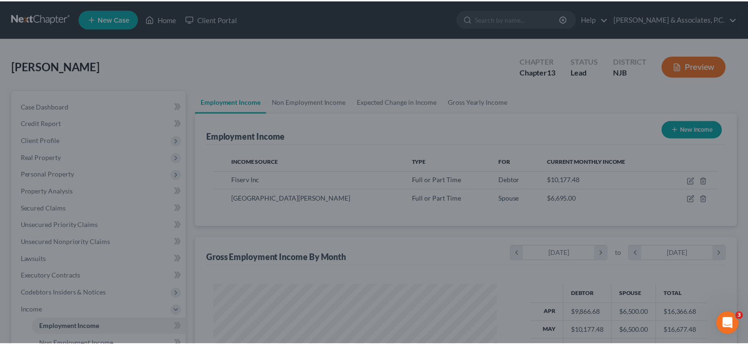
scroll to position [471796, 471661]
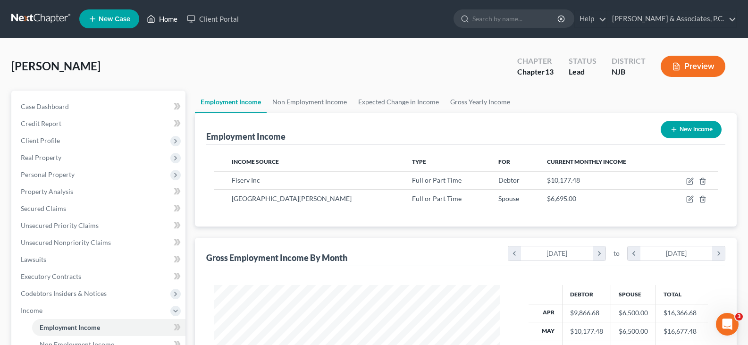
click at [165, 15] on link "Home" at bounding box center [162, 18] width 40 height 17
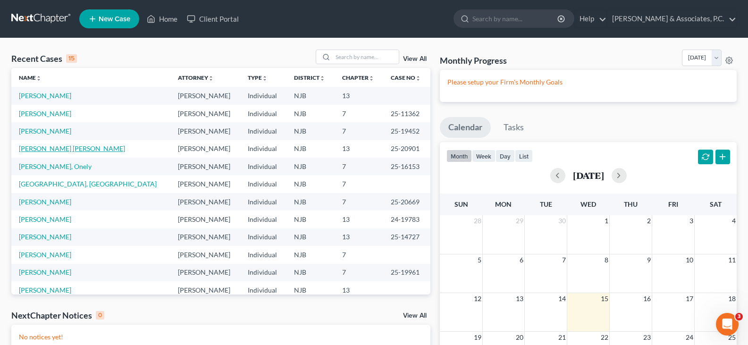
click at [40, 147] on link "[PERSON_NAME] [PERSON_NAME]" at bounding box center [72, 148] width 106 height 8
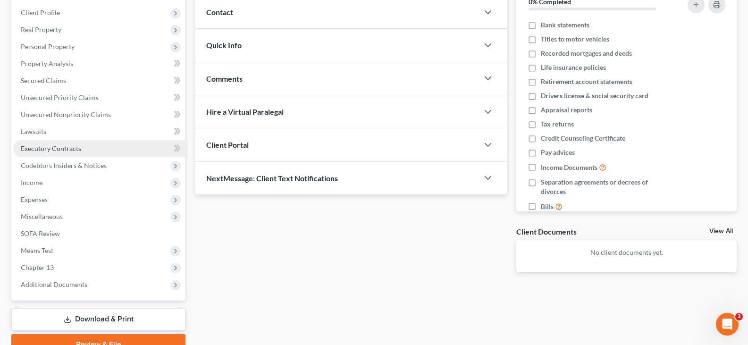
scroll to position [142, 0]
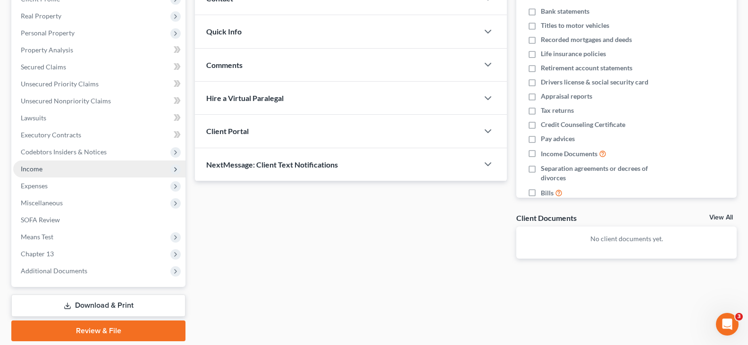
click at [37, 168] on span "Income" at bounding box center [32, 169] width 22 height 8
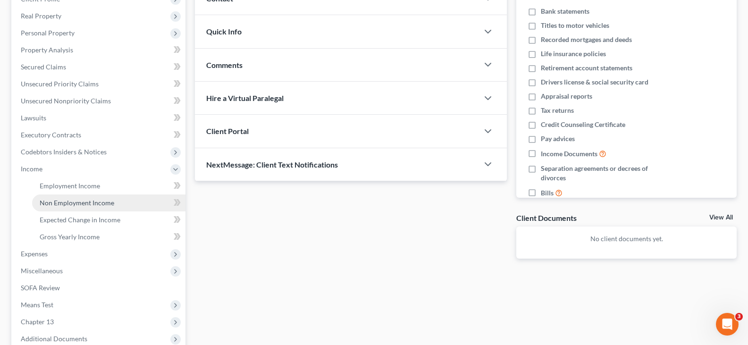
click at [49, 199] on span "Non Employment Income" at bounding box center [77, 203] width 75 height 8
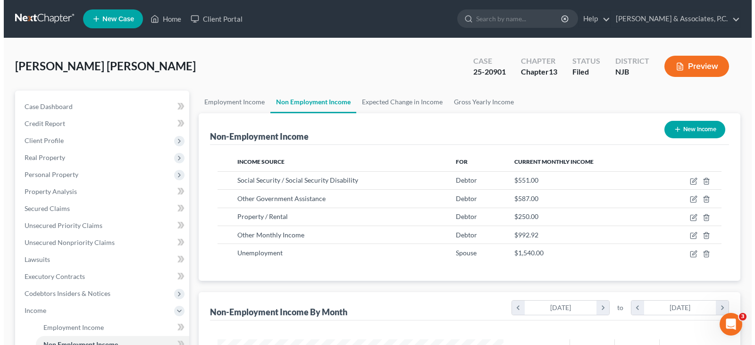
scroll to position [169, 305]
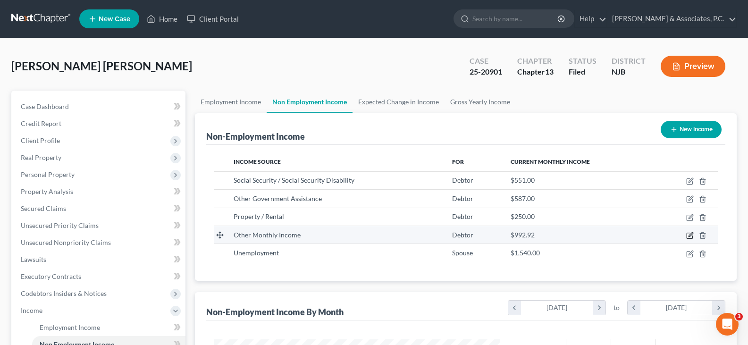
click at [689, 233] on icon "button" at bounding box center [690, 236] width 8 height 8
select select "13"
select select "0"
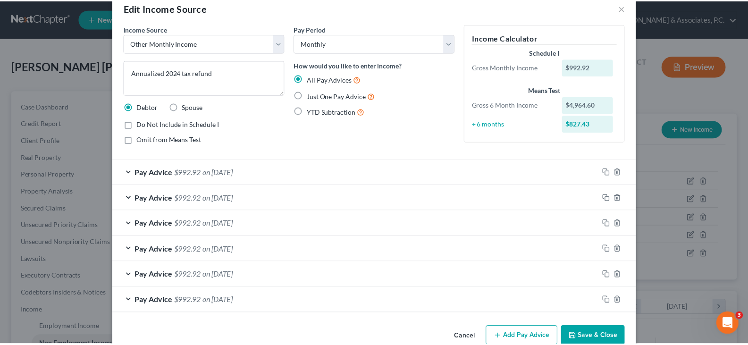
scroll to position [0, 0]
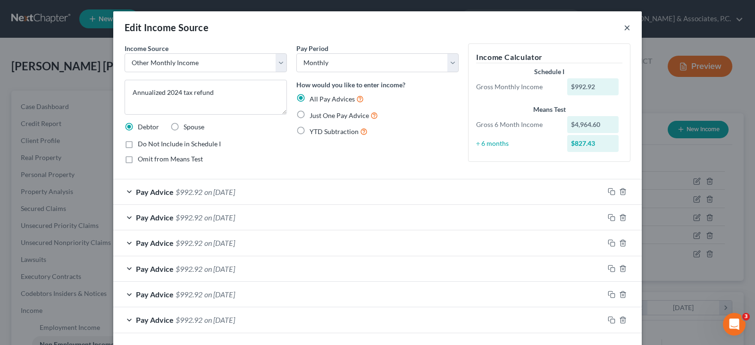
click at [624, 26] on button "×" at bounding box center [627, 27] width 7 height 11
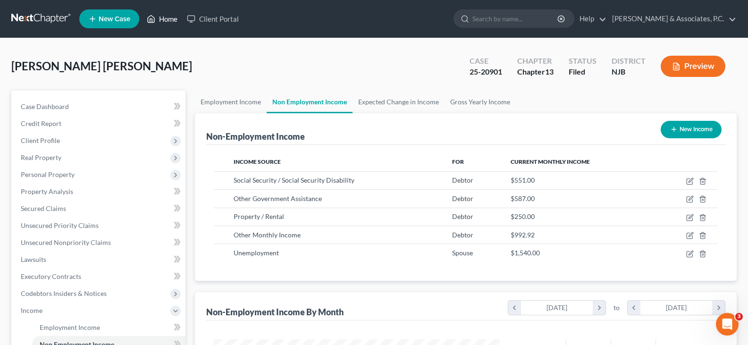
click at [160, 16] on link "Home" at bounding box center [162, 18] width 40 height 17
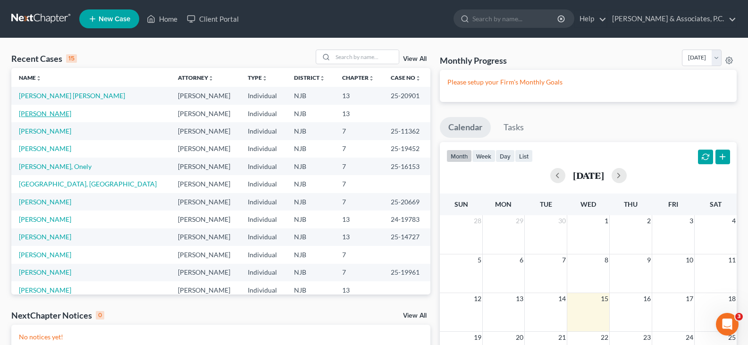
click at [39, 115] on link "[PERSON_NAME]" at bounding box center [45, 113] width 52 height 8
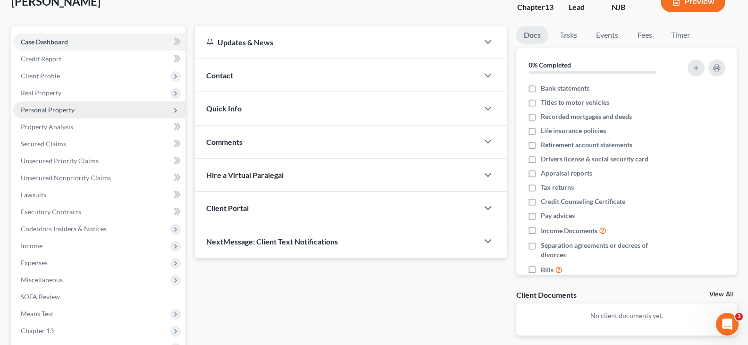
scroll to position [174, 0]
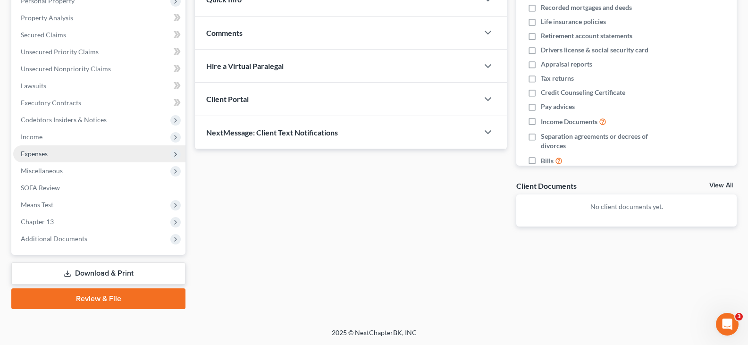
click at [36, 154] on span "Expenses" at bounding box center [34, 154] width 27 height 8
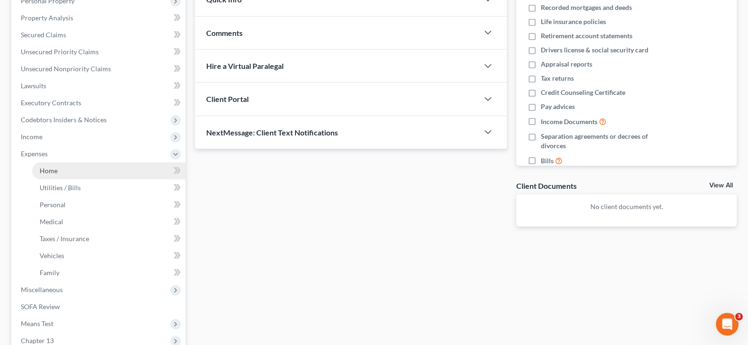
click at [43, 171] on span "Home" at bounding box center [49, 171] width 18 height 8
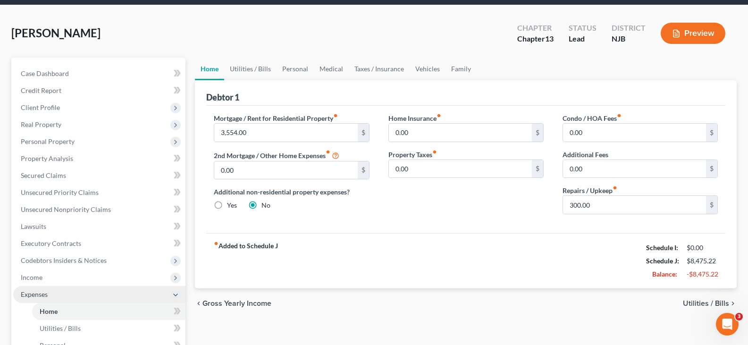
scroll to position [94, 0]
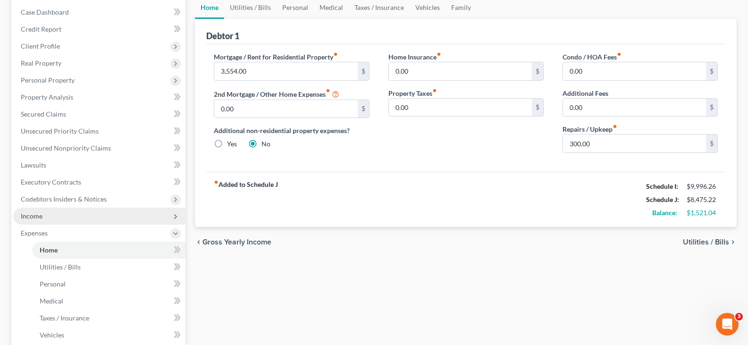
click at [31, 217] on span "Income" at bounding box center [32, 216] width 22 height 8
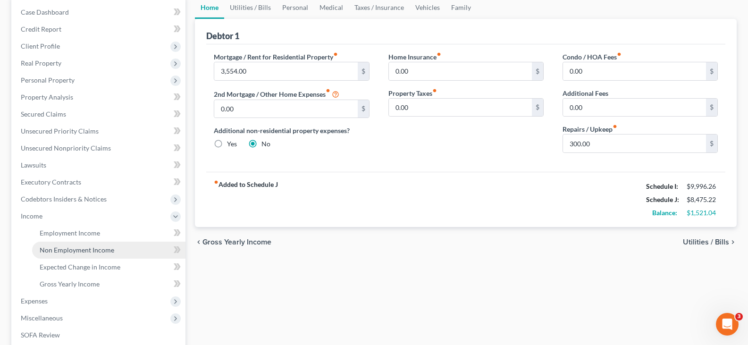
click at [63, 247] on span "Non Employment Income" at bounding box center [77, 250] width 75 height 8
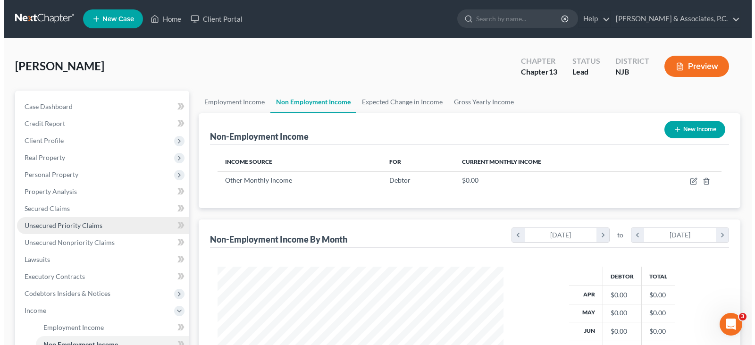
scroll to position [169, 305]
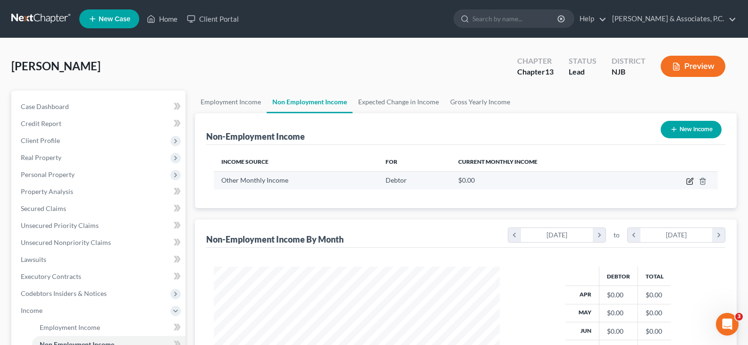
click at [687, 178] on icon "button" at bounding box center [690, 181] width 8 height 8
select select "13"
select select "0"
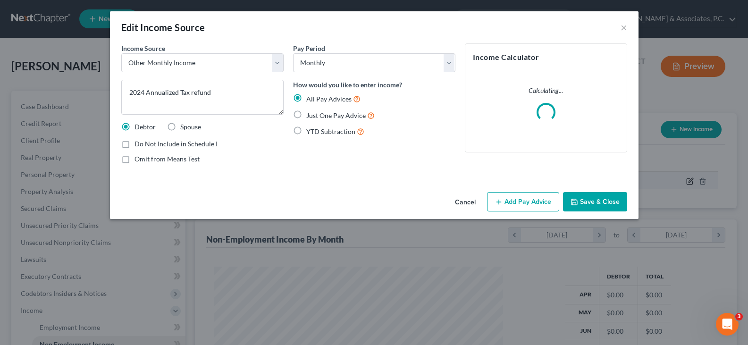
scroll to position [169, 308]
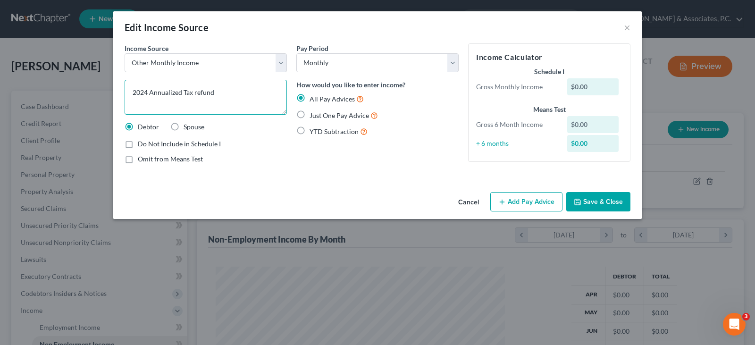
drag, startPoint x: 147, startPoint y: 92, endPoint x: 84, endPoint y: 94, distance: 63.3
click at [84, 94] on div "Edit Income Source × Income Source * Select Unemployment Disability (from emplo…" at bounding box center [377, 172] width 755 height 345
type textarea "Annualized 2024 Tax refund"
click at [540, 203] on button "Add Pay Advice" at bounding box center [526, 202] width 72 height 20
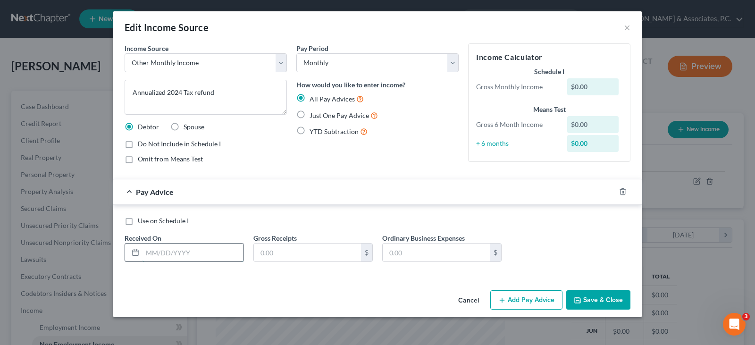
click at [157, 252] on input "text" at bounding box center [193, 253] width 101 height 18
type input "[DATE]"
click at [312, 251] on input "text" at bounding box center [307, 253] width 107 height 18
type input "257.16"
click at [161, 252] on input "[DATE]" at bounding box center [193, 253] width 101 height 18
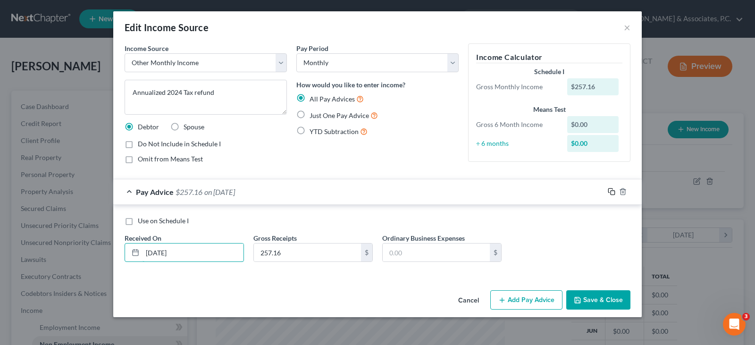
type input "[DATE]"
click at [614, 191] on rect "button" at bounding box center [613, 193] width 4 height 4
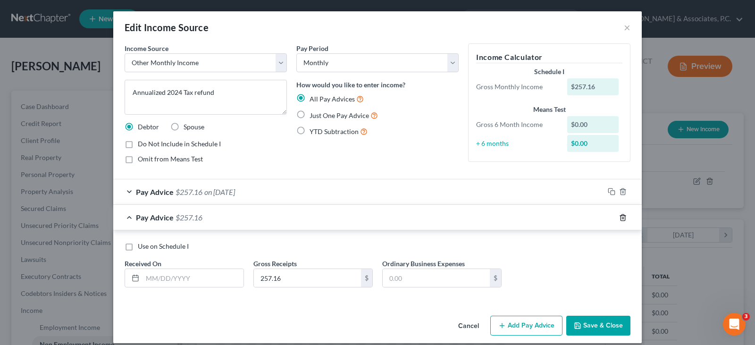
click at [619, 216] on icon "button" at bounding box center [623, 218] width 8 height 8
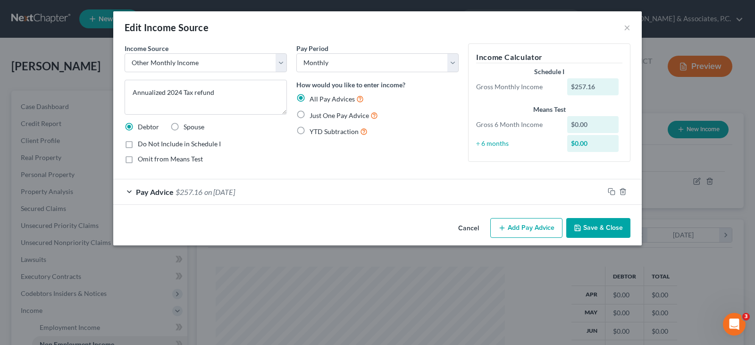
click at [591, 224] on button "Save & Close" at bounding box center [598, 228] width 64 height 20
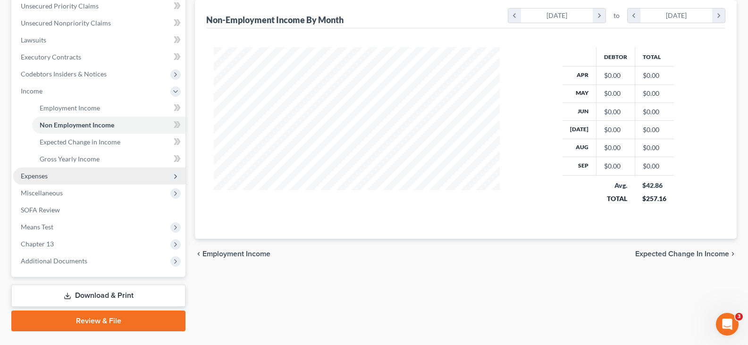
scroll to position [236, 0]
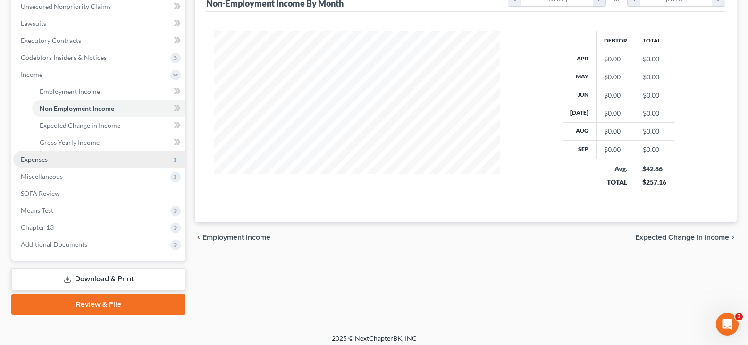
click at [43, 159] on span "Expenses" at bounding box center [34, 159] width 27 height 8
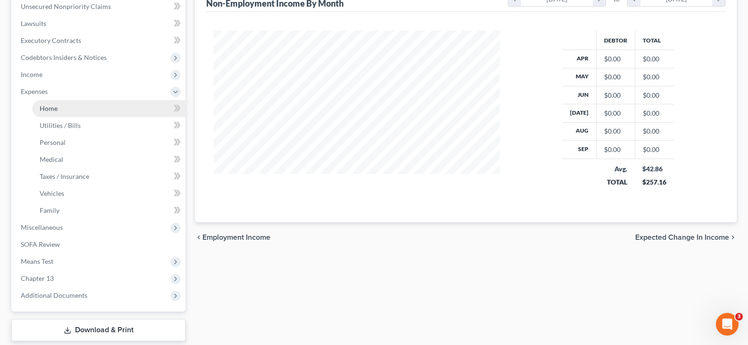
click at [53, 109] on span "Home" at bounding box center [49, 108] width 18 height 8
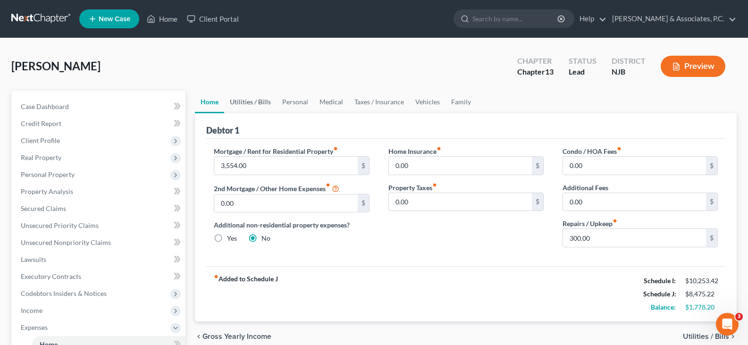
click at [245, 106] on link "Utilities / Bills" at bounding box center [250, 102] width 52 height 23
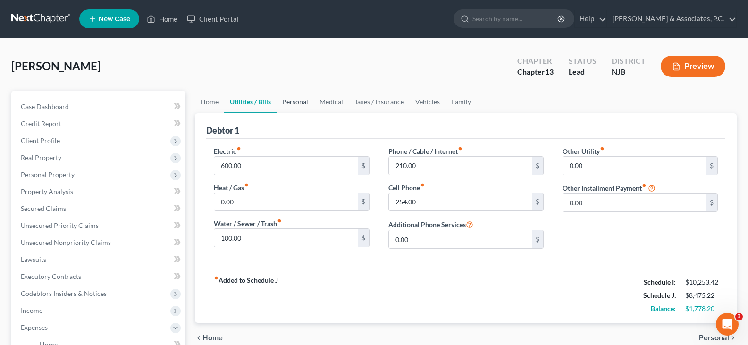
click at [292, 105] on link "Personal" at bounding box center [295, 102] width 37 height 23
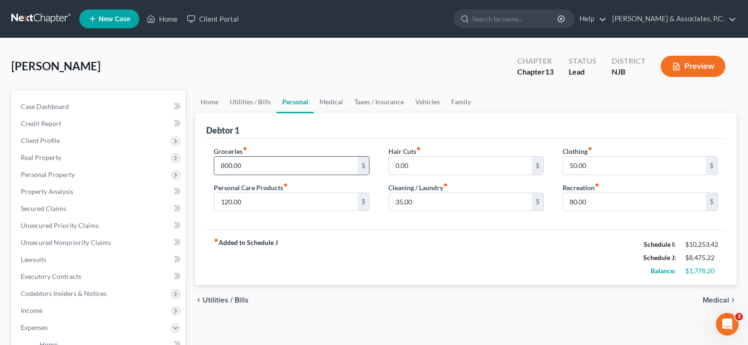
click at [264, 168] on input "800.00" at bounding box center [285, 166] width 143 height 18
click at [264, 165] on input "1,200.00" at bounding box center [285, 166] width 143 height 18
drag, startPoint x: 264, startPoint y: 165, endPoint x: 197, endPoint y: 166, distance: 67.0
click at [197, 166] on div "Debtor 1 Groceries fiber_manual_record 1,200.00 $ Personal Care Products fiber_…" at bounding box center [466, 199] width 542 height 172
type input "1"
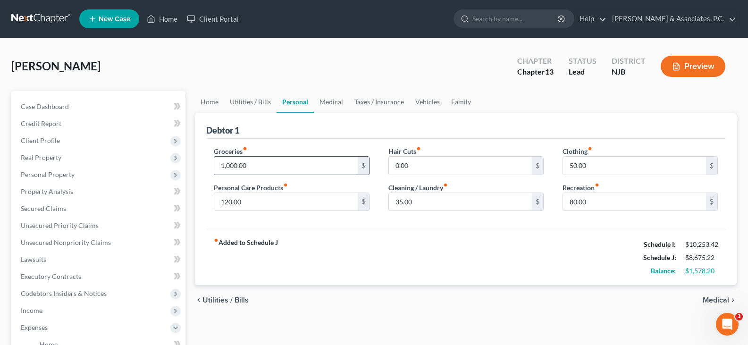
click at [286, 163] on input "1,000.00" at bounding box center [285, 166] width 143 height 18
type input "1,000.00"
drag, startPoint x: 284, startPoint y: 202, endPoint x: 286, endPoint y: 186, distance: 15.7
click at [283, 201] on input "120.00" at bounding box center [285, 202] width 143 height 18
click at [297, 166] on input "1,000.00" at bounding box center [285, 166] width 143 height 18
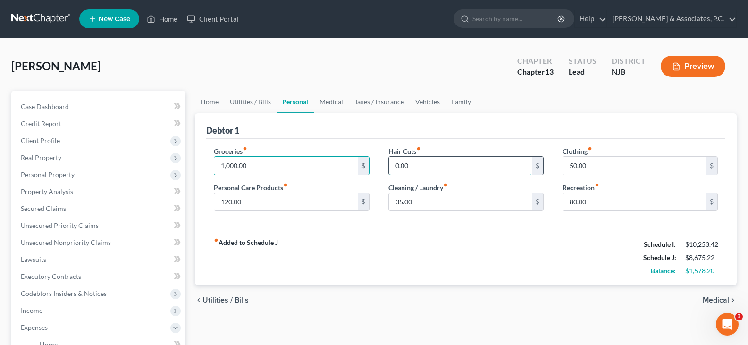
click at [438, 165] on input "0.00" at bounding box center [460, 166] width 143 height 18
click at [428, 103] on link "Vehicles" at bounding box center [428, 102] width 36 height 23
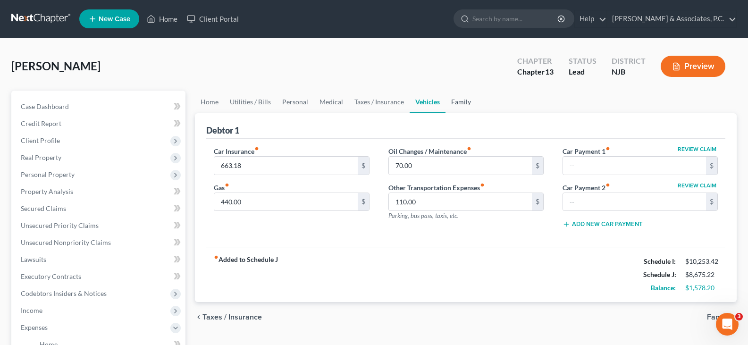
click at [468, 101] on link "Family" at bounding box center [461, 102] width 31 height 23
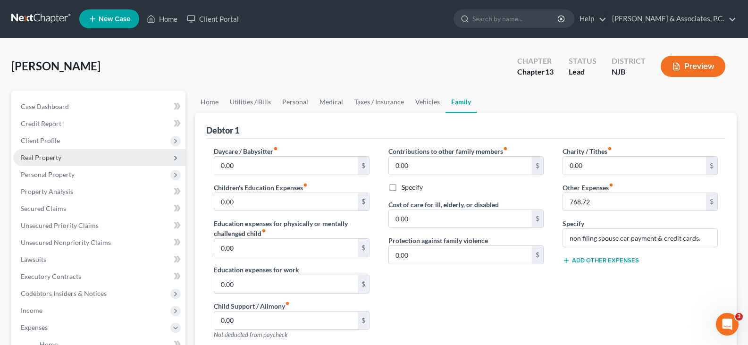
click at [35, 156] on span "Real Property" at bounding box center [41, 157] width 41 height 8
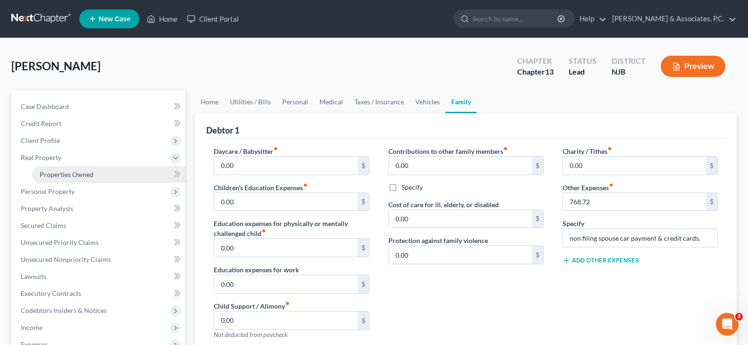
click at [60, 173] on span "Properties Owned" at bounding box center [67, 174] width 54 height 8
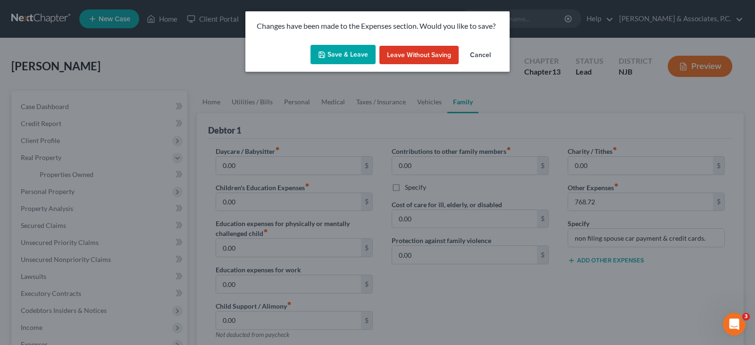
click at [339, 55] on button "Save & Leave" at bounding box center [343, 55] width 65 height 20
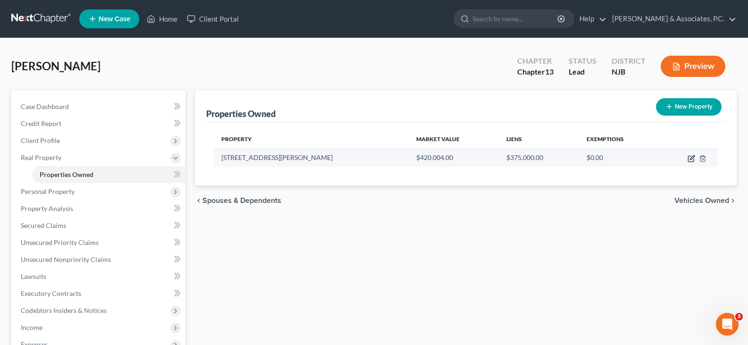
click at [689, 158] on icon "button" at bounding box center [692, 159] width 8 height 8
select select "33"
select select "3"
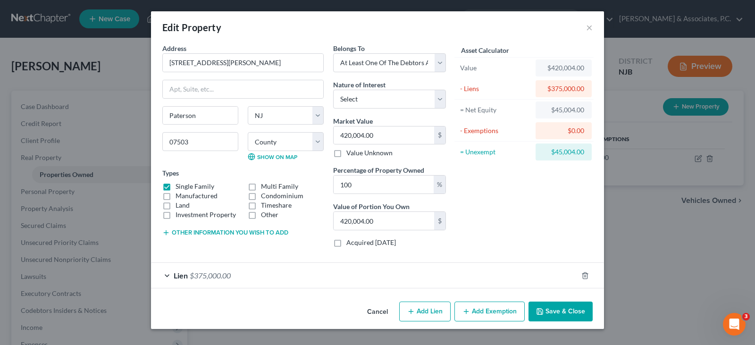
click at [489, 308] on button "Add Exemption" at bounding box center [490, 312] width 70 height 20
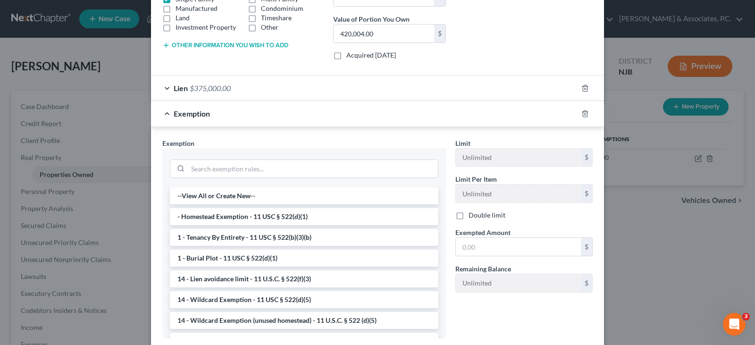
scroll to position [189, 0]
click at [303, 216] on li "- Homestead Exemption - 11 USC § 522(d)(1)" at bounding box center [304, 215] width 269 height 17
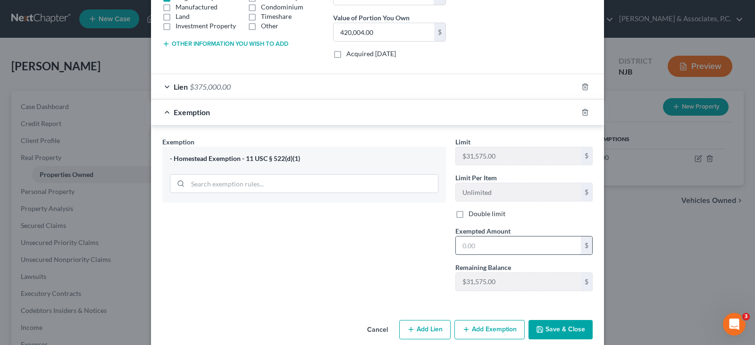
click at [471, 247] on input "text" at bounding box center [518, 245] width 125 height 18
type input "21,475.00"
click at [412, 243] on div "Exemption Set must be selected for CA. Exemption * - Homestead Exemption - 11 U…" at bounding box center [304, 218] width 293 height 162
click at [556, 333] on button "Save & Close" at bounding box center [561, 330] width 64 height 20
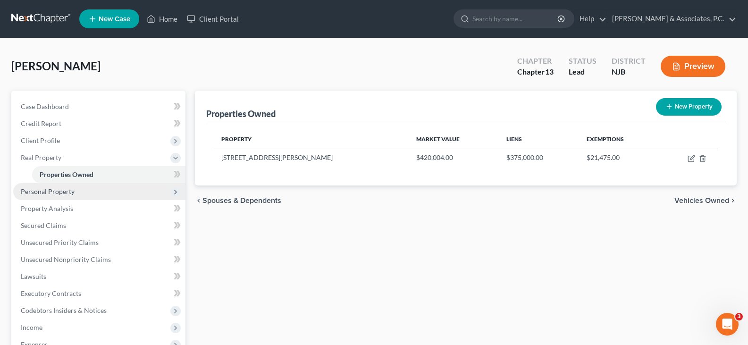
click at [42, 190] on span "Personal Property" at bounding box center [48, 191] width 54 height 8
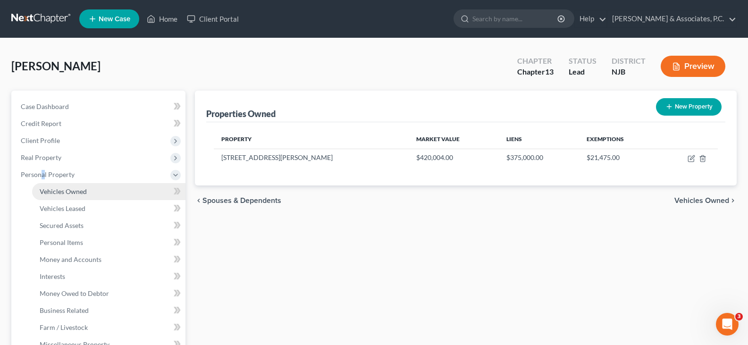
click at [54, 191] on span "Vehicles Owned" at bounding box center [63, 191] width 47 height 8
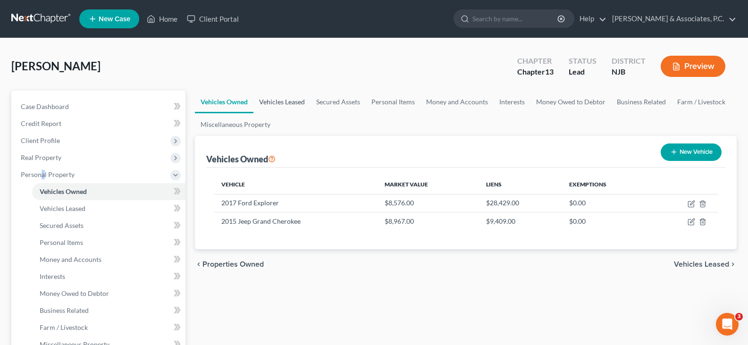
click at [278, 99] on link "Vehicles Leased" at bounding box center [281, 102] width 57 height 23
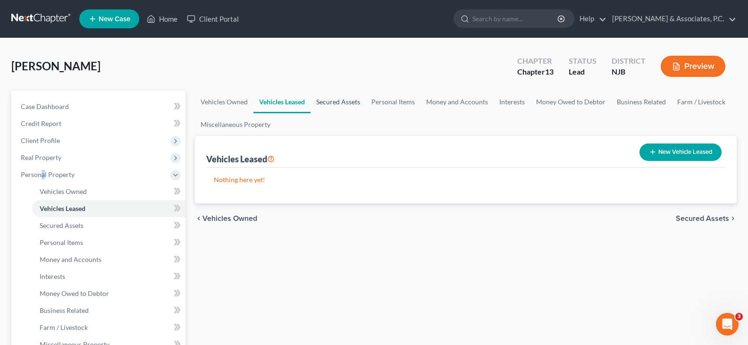
click at [327, 101] on link "Secured Assets" at bounding box center [338, 102] width 55 height 23
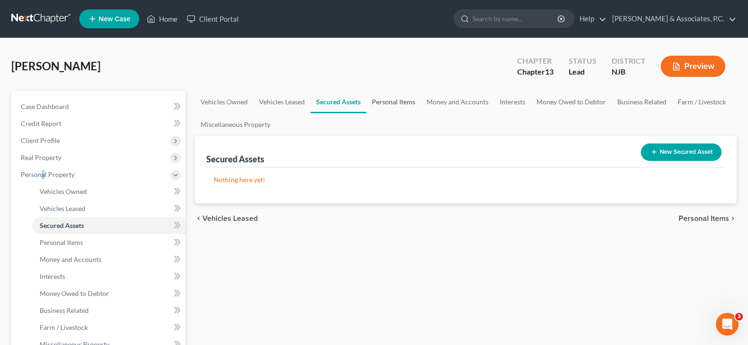
click at [376, 98] on link "Personal Items" at bounding box center [393, 102] width 55 height 23
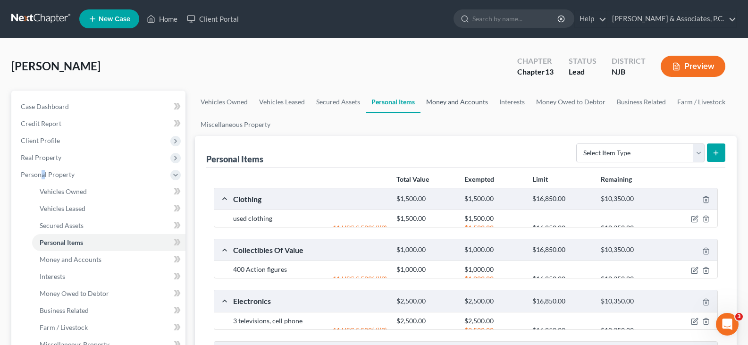
click at [457, 99] on link "Money and Accounts" at bounding box center [457, 102] width 73 height 23
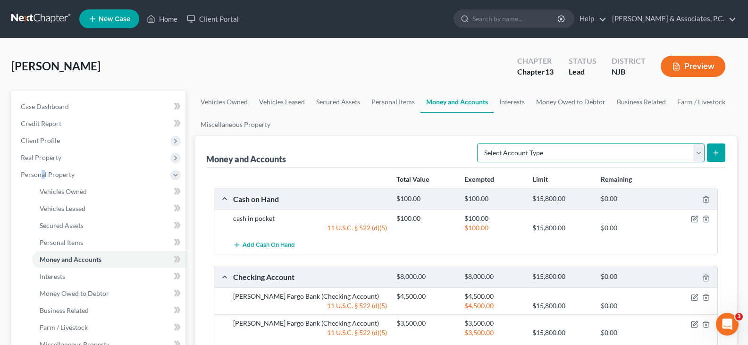
click at [696, 153] on select "Select Account Type Brokerage (A/B: 18, SOFA: 20) Cash on Hand (A/B: 16) Certif…" at bounding box center [590, 152] width 227 height 19
click at [551, 104] on link "Money Owed to Debtor" at bounding box center [570, 102] width 81 height 23
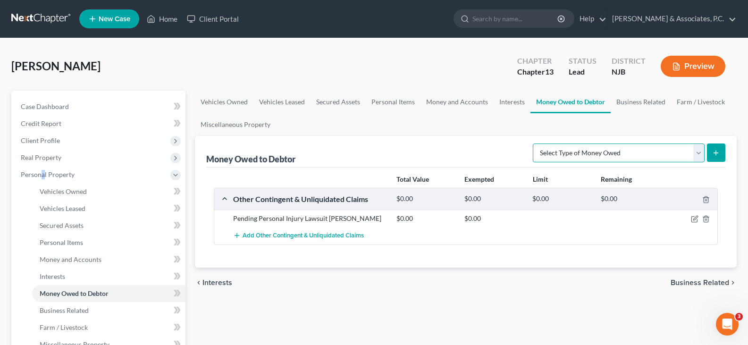
click at [595, 150] on select "Select Type of Money Owed Accounts Receivable (A/B: 38) Alimony (A/B: 29) Child…" at bounding box center [619, 152] width 172 height 19
click at [708, 219] on icon "button" at bounding box center [706, 219] width 4 height 6
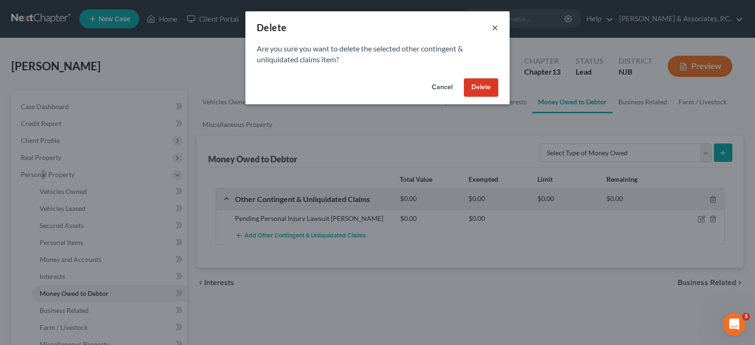
click at [495, 24] on button "×" at bounding box center [495, 27] width 7 height 11
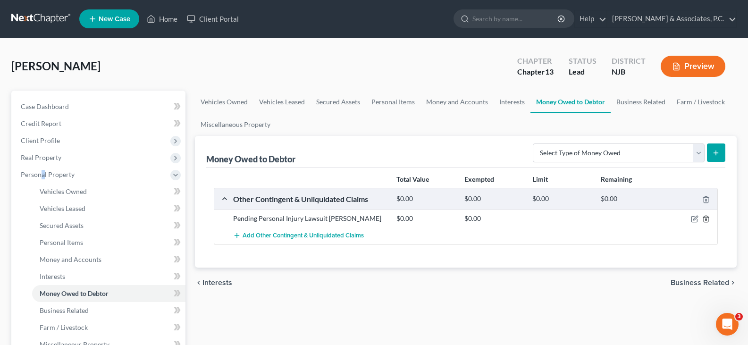
click at [708, 222] on icon "button" at bounding box center [706, 219] width 4 height 6
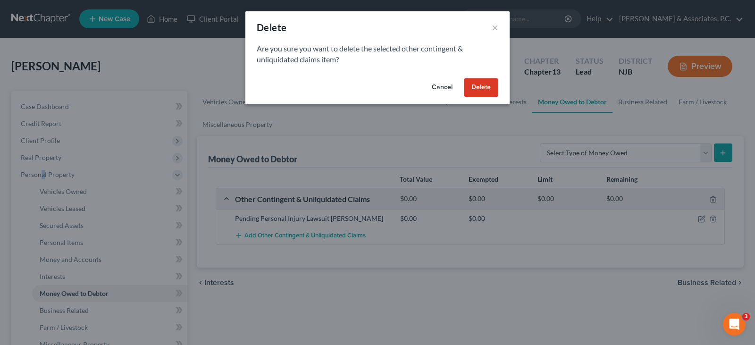
click at [481, 88] on button "Delete" at bounding box center [481, 87] width 34 height 19
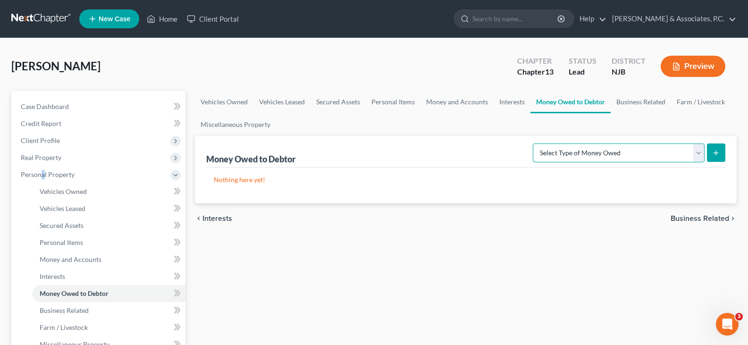
click at [698, 154] on select "Select Type of Money Owed Accounts Receivable (A/B: 38) Alimony (A/B: 29) Child…" at bounding box center [619, 152] width 172 height 19
select select "claims_against_third_parties"
click at [535, 143] on select "Select Type of Money Owed Accounts Receivable (A/B: 38) Alimony (A/B: 29) Child…" at bounding box center [619, 152] width 172 height 19
click at [712, 154] on button "submit" at bounding box center [716, 152] width 18 height 18
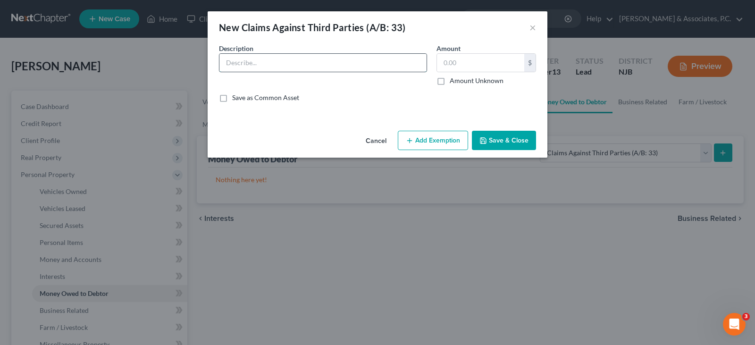
click at [329, 63] on input "text" at bounding box center [322, 63] width 207 height 18
type input "Pending Personal injury lawsuit"
click at [450, 83] on label "Amount Unknown" at bounding box center [477, 80] width 54 height 9
click at [454, 82] on input "Amount Unknown" at bounding box center [457, 79] width 6 height 6
checkbox input "true"
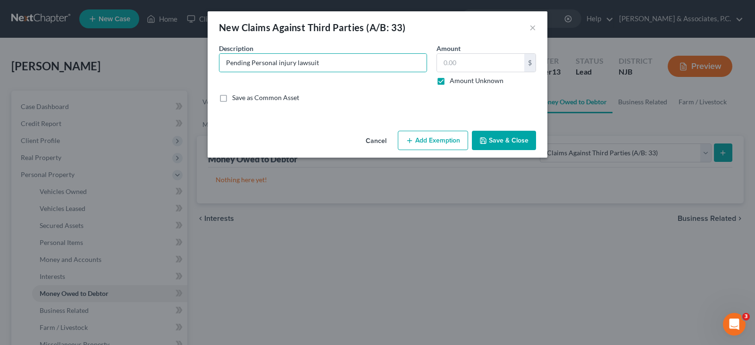
type input "0.00"
click at [434, 137] on button "Add Exemption" at bounding box center [433, 141] width 70 height 20
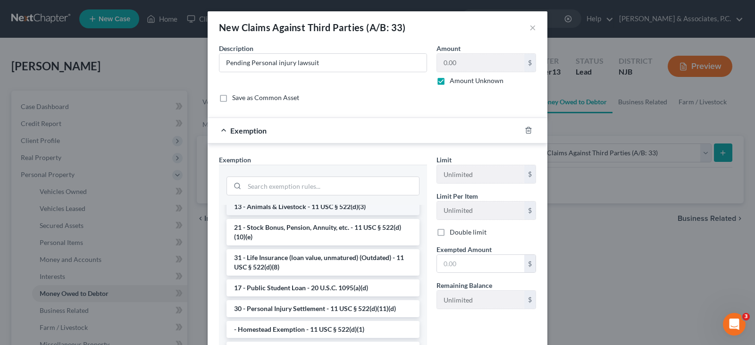
scroll to position [755, 0]
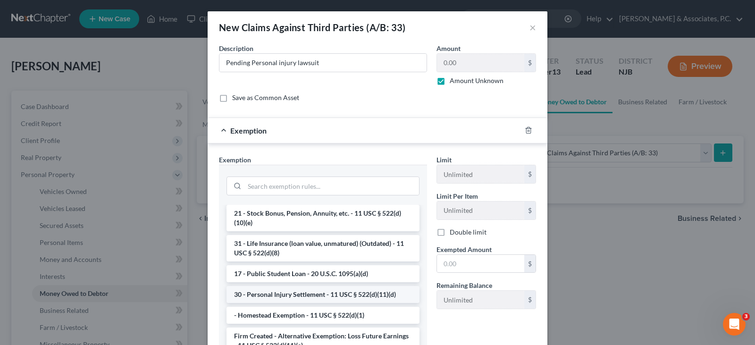
click at [286, 303] on li "30 - Personal Injury Settlement - 11 USC § 522(d)(11)(d)" at bounding box center [323, 294] width 193 height 17
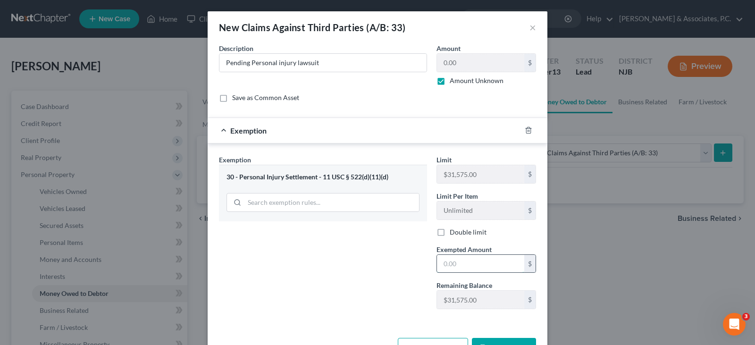
click at [463, 263] on input "text" at bounding box center [480, 264] width 87 height 18
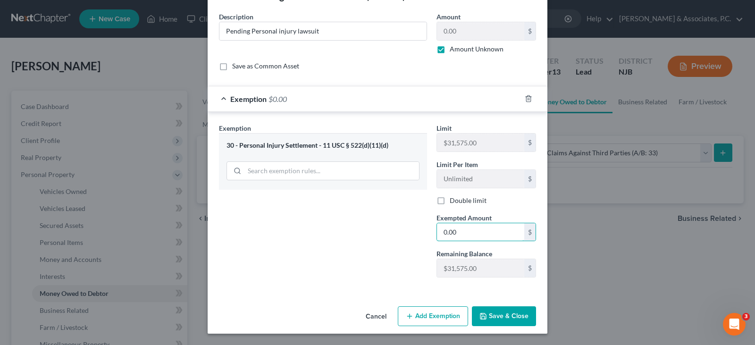
type input "0.00"
click at [421, 313] on button "Add Exemption" at bounding box center [433, 316] width 70 height 20
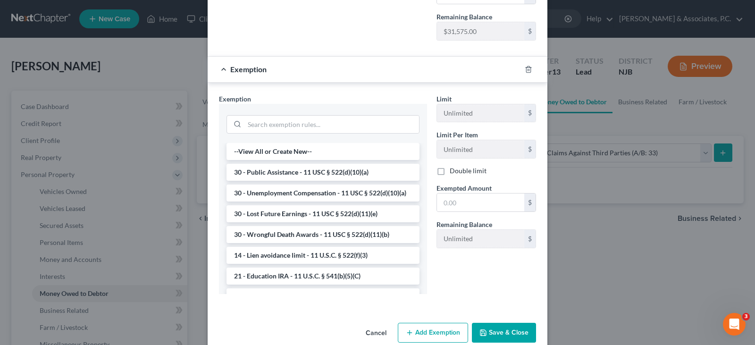
scroll to position [285, 0]
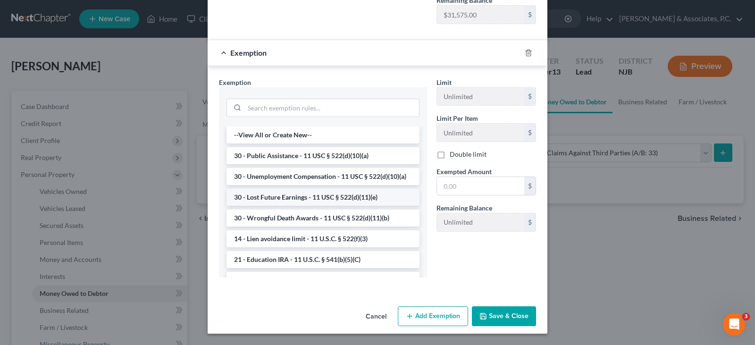
click at [345, 206] on li "30 - Lost Future Earnings - 11 USC § 522(d)(11)(e)" at bounding box center [323, 197] width 193 height 17
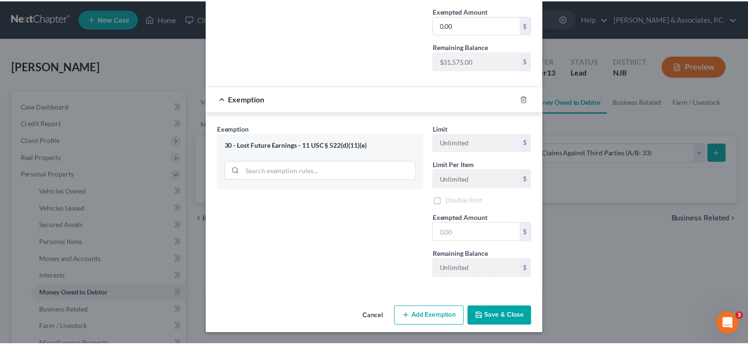
scroll to position [239, 0]
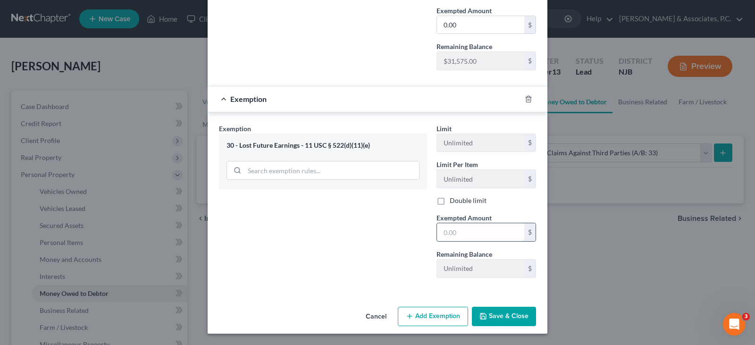
click at [450, 231] on input "text" at bounding box center [480, 232] width 87 height 18
type input "0.00"
click at [278, 182] on div "30 - Lost Future Earnings - 11 USC § 522(d)(11)(e)" at bounding box center [323, 162] width 208 height 56
click at [500, 316] on button "Save & Close" at bounding box center [504, 317] width 64 height 20
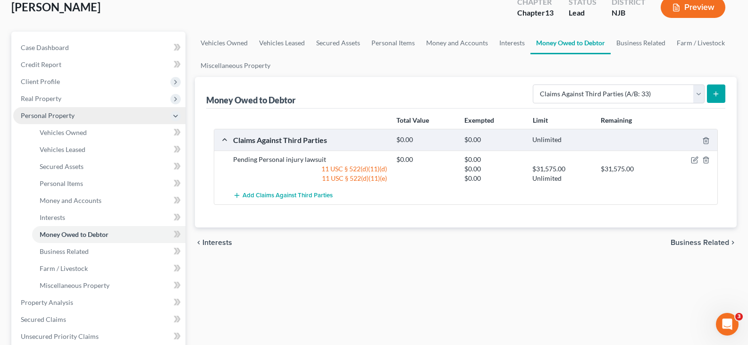
scroll to position [47, 0]
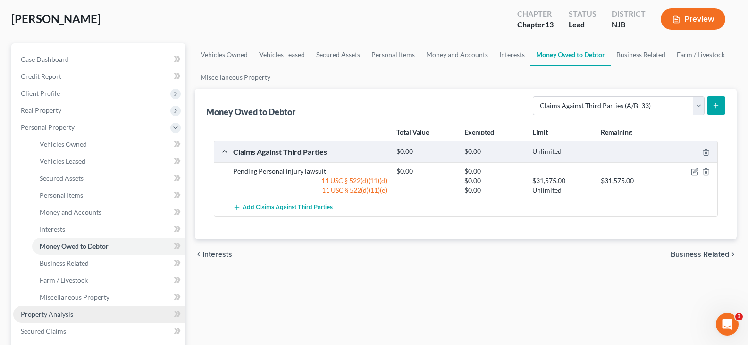
click at [48, 314] on span "Property Analysis" at bounding box center [47, 314] width 52 height 8
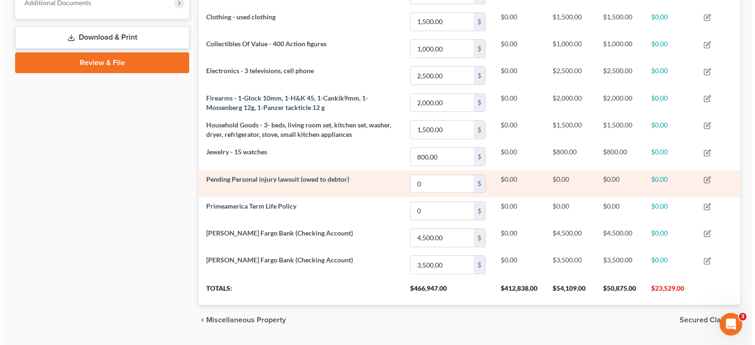
scroll to position [388, 0]
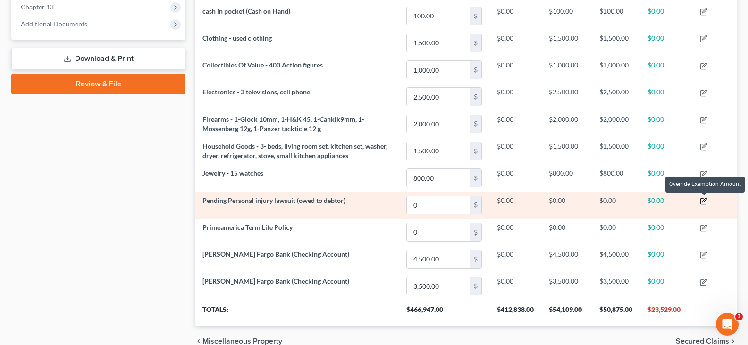
click at [705, 199] on icon "button" at bounding box center [704, 201] width 8 height 8
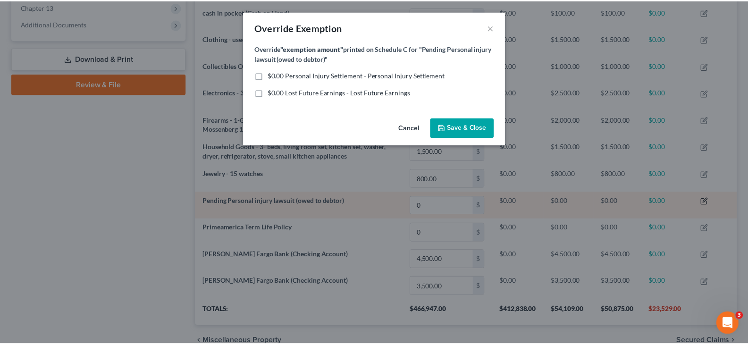
scroll to position [164, 547]
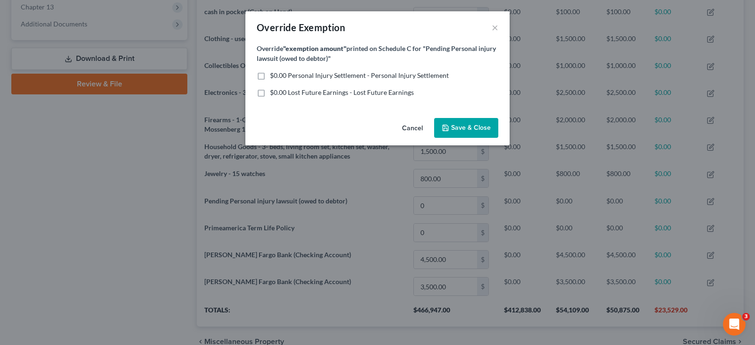
click at [253, 79] on div "Override "exemption amount" printed on Schedule C for "Pending Personal injury …" at bounding box center [377, 78] width 264 height 71
click at [270, 75] on label "$0.00 Personal Injury Settlement - Personal Injury Settlement" at bounding box center [359, 75] width 179 height 9
click at [274, 75] on input "$0.00 Personal Injury Settlement - Personal Injury Settlement" at bounding box center [277, 74] width 6 height 6
checkbox input "true"
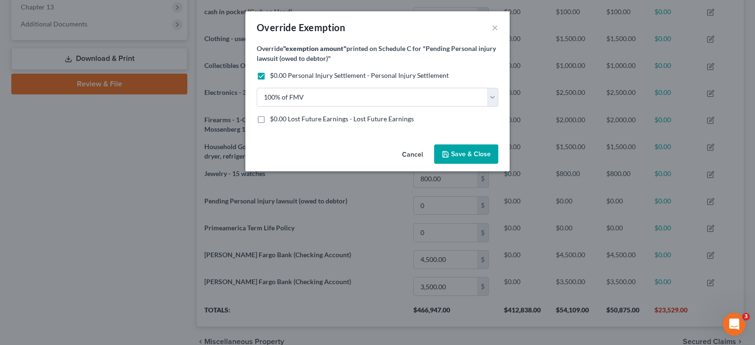
drag, startPoint x: 257, startPoint y: 117, endPoint x: 274, endPoint y: 125, distance: 18.4
click at [270, 117] on label "$0.00 Lost Future Earnings - Lost Future Earnings" at bounding box center [342, 118] width 144 height 9
click at [274, 117] on input "$0.00 Lost Future Earnings - Lost Future Earnings" at bounding box center [277, 117] width 6 height 6
checkbox input "true"
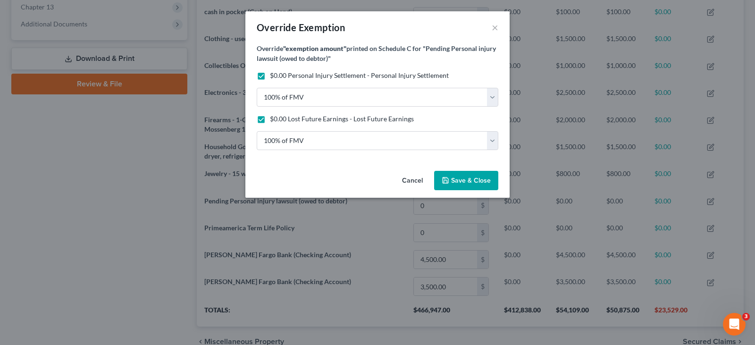
click at [478, 177] on span "Save & Close" at bounding box center [471, 181] width 40 height 8
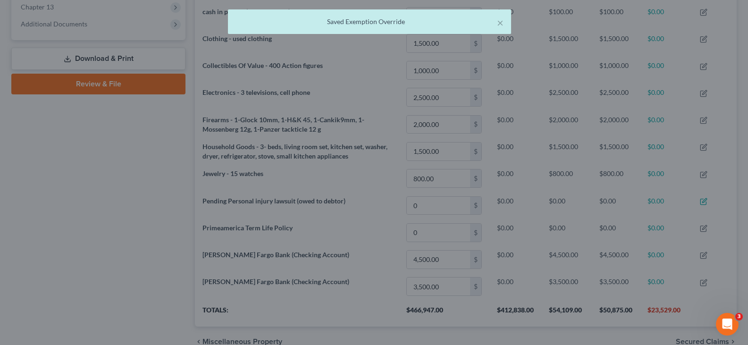
scroll to position [164, 542]
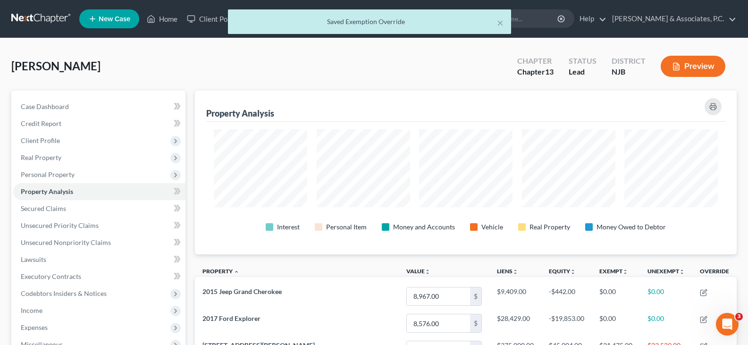
drag, startPoint x: 203, startPoint y: 61, endPoint x: 196, endPoint y: 58, distance: 7.4
click at [204, 61] on div "[PERSON_NAME] Upgraded Chapter Chapter 13 Status Lead District NJB Preview" at bounding box center [373, 70] width 725 height 41
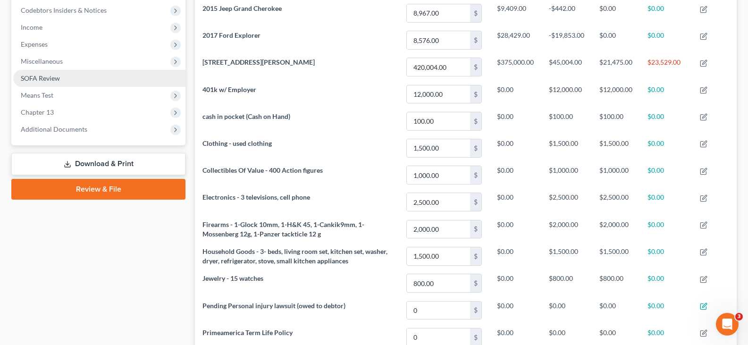
click at [44, 82] on span "SOFA Review" at bounding box center [40, 78] width 39 height 8
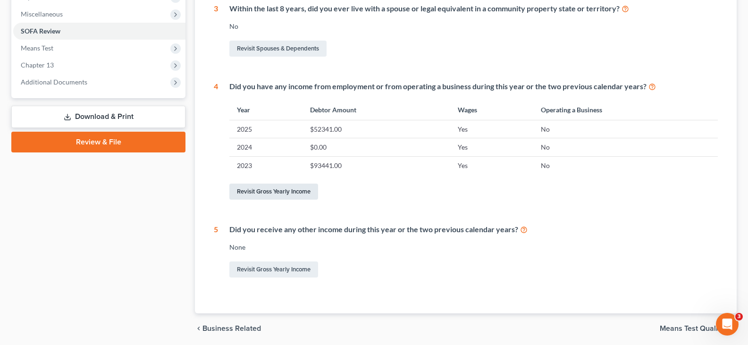
click at [274, 191] on link "Revisit Gross Yearly Income" at bounding box center [273, 192] width 89 height 16
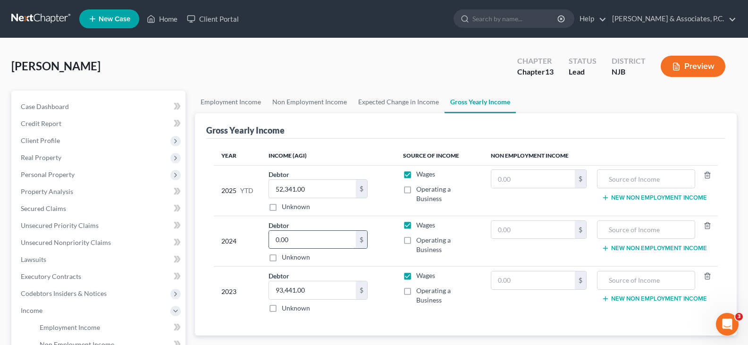
click at [322, 240] on input "0.00" at bounding box center [312, 240] width 87 height 18
type input "95,000.00"
click at [334, 285] on input "93,441.00" at bounding box center [312, 290] width 87 height 18
click at [322, 235] on input "95,000.00" at bounding box center [312, 240] width 87 height 18
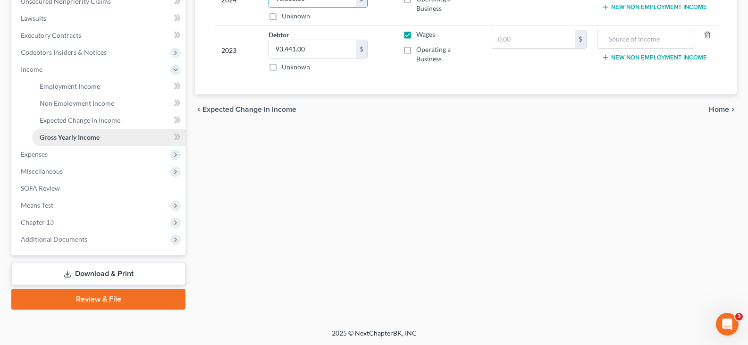
scroll to position [242, 0]
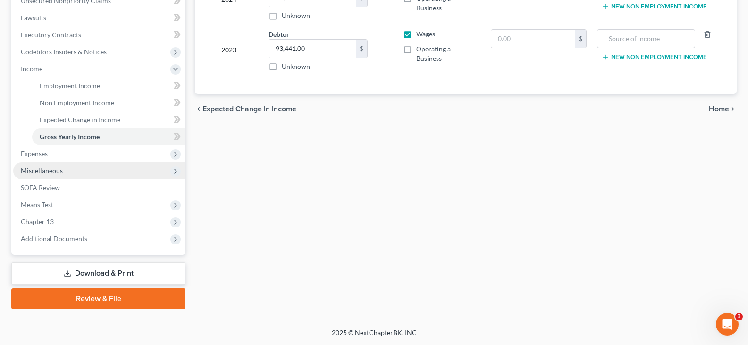
click at [29, 164] on span "Miscellaneous" at bounding box center [99, 170] width 172 height 17
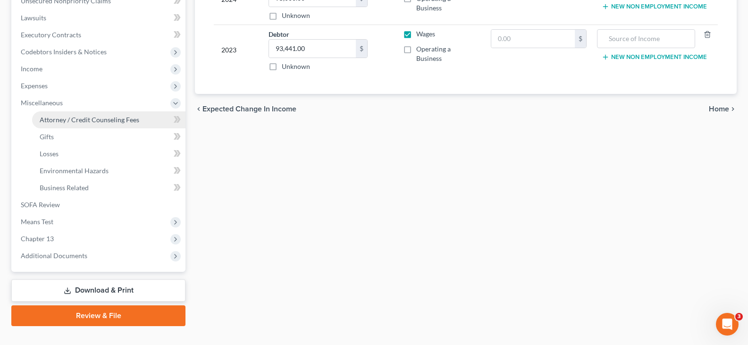
click at [60, 117] on span "Attorney / Credit Counseling Fees" at bounding box center [90, 120] width 100 height 8
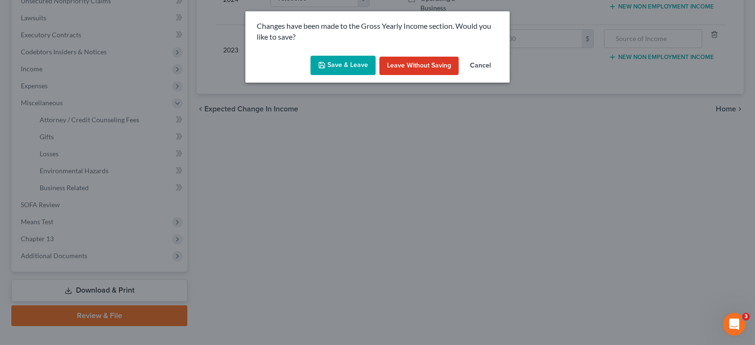
click at [335, 59] on button "Save & Leave" at bounding box center [343, 66] width 65 height 20
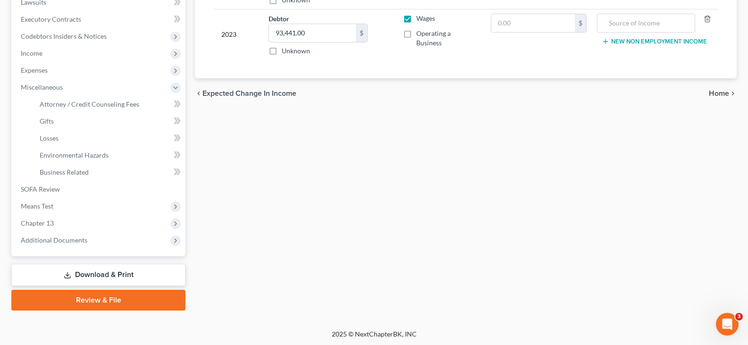
select select "0"
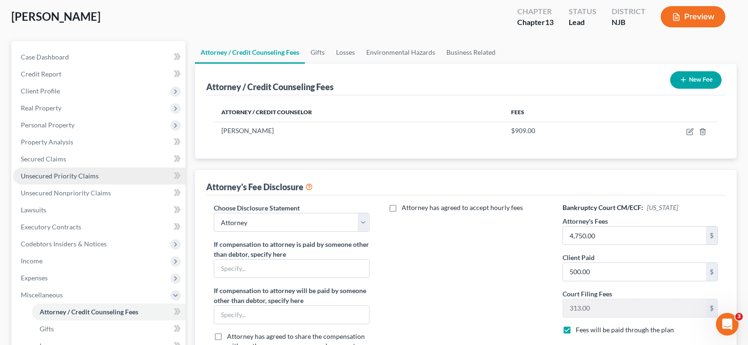
scroll to position [94, 0]
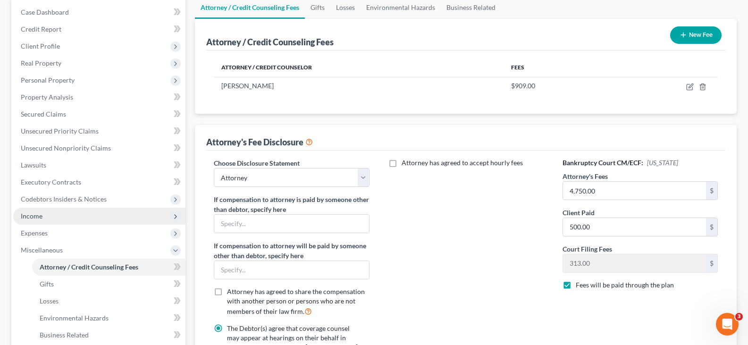
click at [34, 212] on span "Income" at bounding box center [32, 216] width 22 height 8
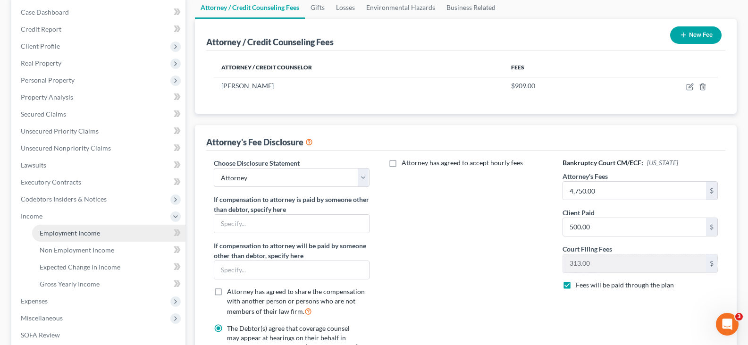
click at [64, 229] on span "Employment Income" at bounding box center [70, 233] width 60 height 8
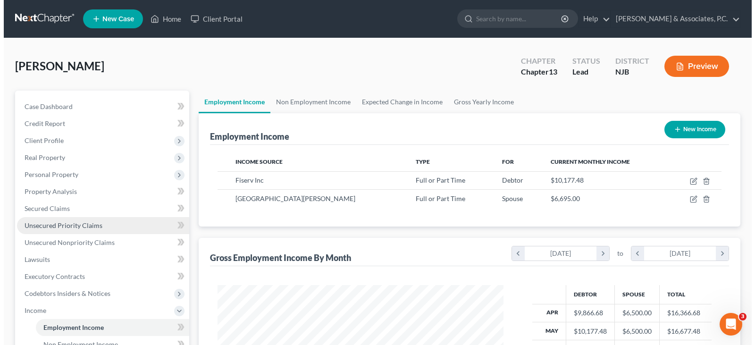
scroll to position [169, 305]
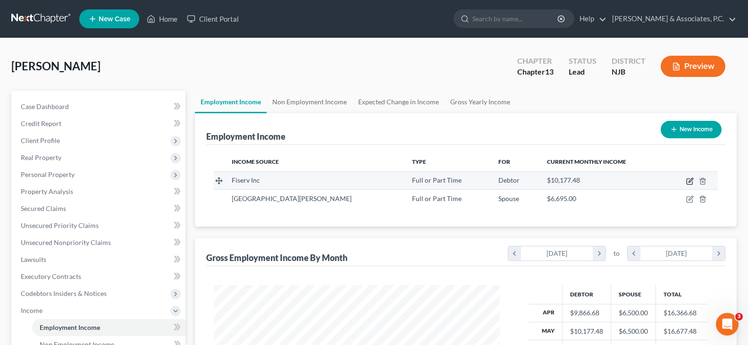
click at [692, 179] on icon "button" at bounding box center [690, 181] width 8 height 8
select select "0"
select select "33"
select select "1"
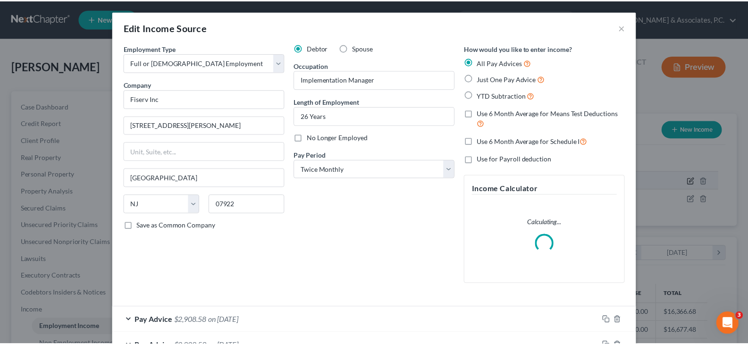
scroll to position [169, 308]
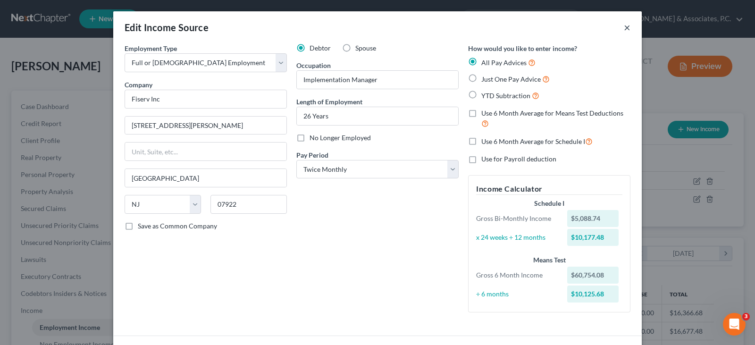
click at [624, 26] on button "×" at bounding box center [627, 27] width 7 height 11
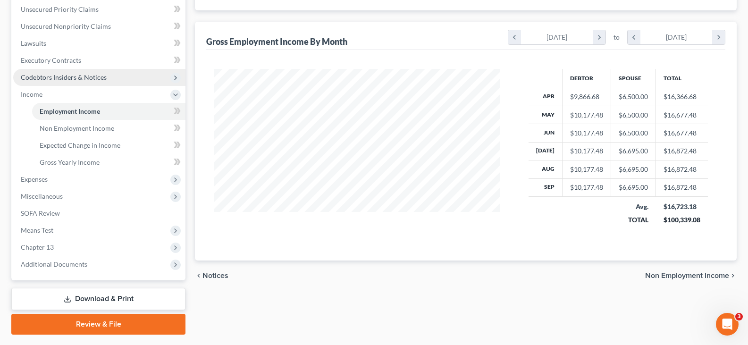
scroll to position [242, 0]
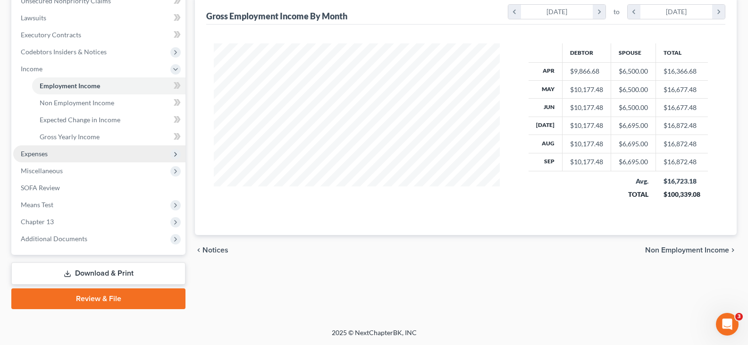
click at [42, 152] on span "Expenses" at bounding box center [34, 154] width 27 height 8
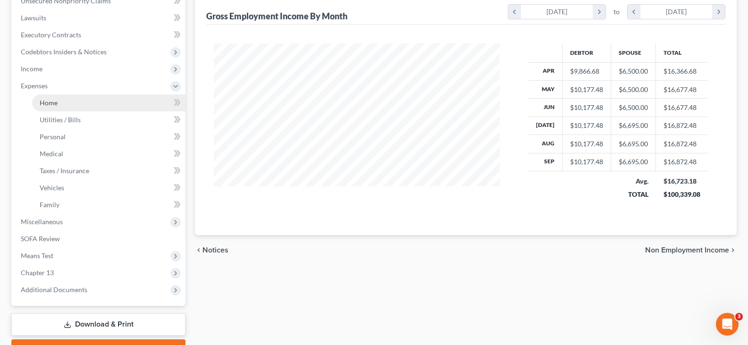
click at [59, 102] on link "Home" at bounding box center [108, 102] width 153 height 17
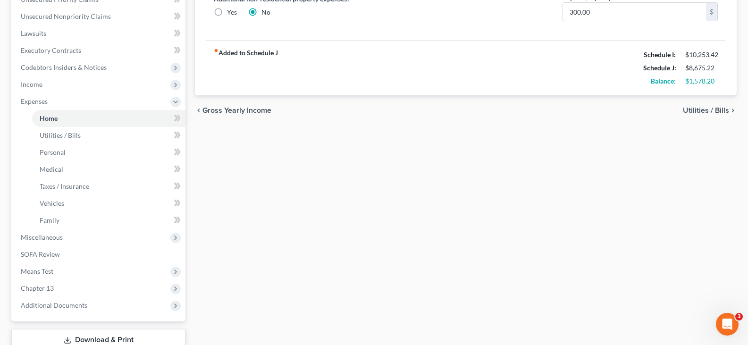
scroll to position [283, 0]
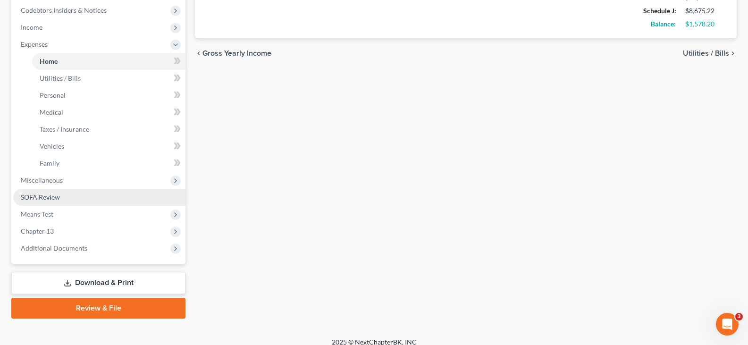
click at [25, 197] on span "SOFA Review" at bounding box center [40, 197] width 39 height 8
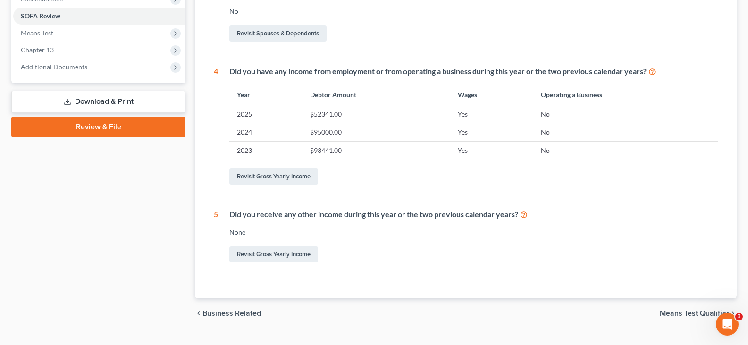
scroll to position [365, 0]
